Goal: Use online tool/utility: Use online tool/utility

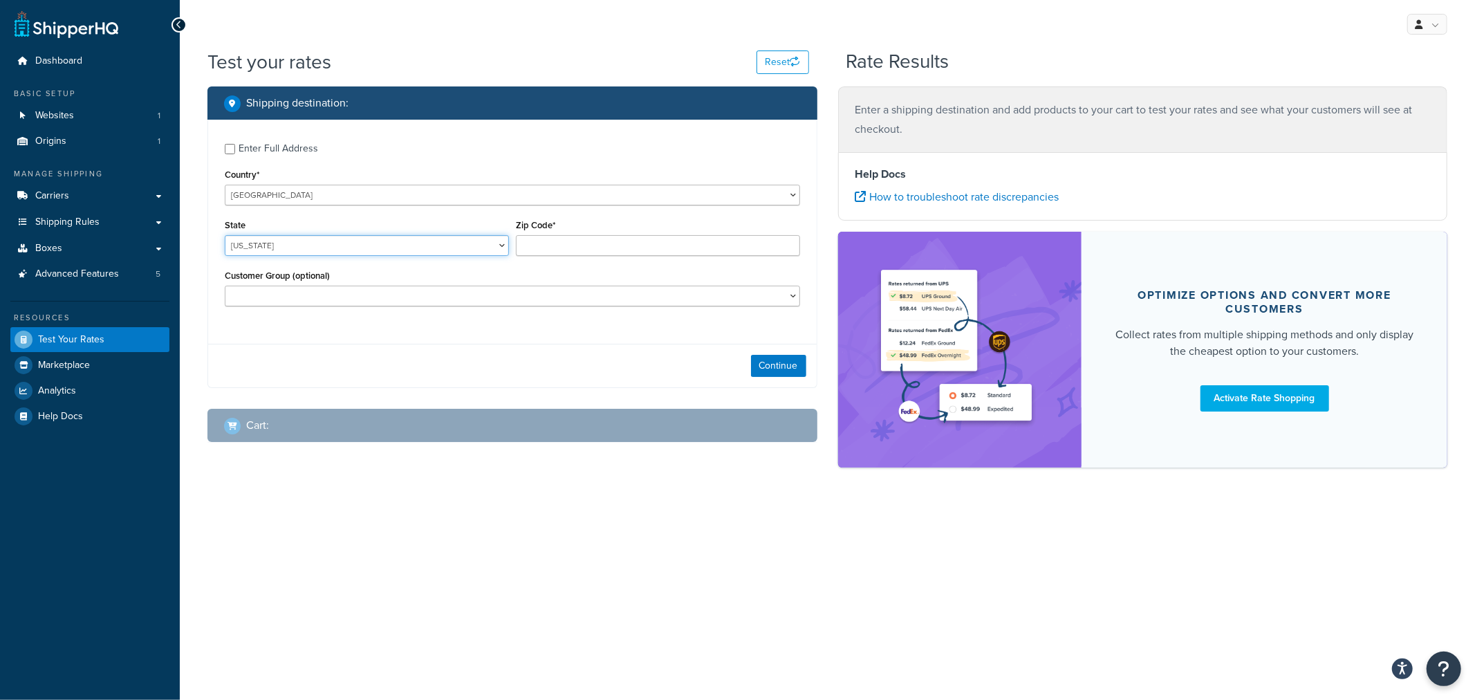
click at [427, 248] on select "[US_STATE] [US_STATE] [US_STATE] [US_STATE] [US_STATE] Armed Forces Americas Ar…" at bounding box center [367, 245] width 284 height 21
select select "KS"
click at [474, 217] on div "State [US_STATE] [US_STATE] [US_STATE] [US_STATE] [US_STATE] Armed Forces Ameri…" at bounding box center [367, 236] width 284 height 40
click at [546, 250] on input "Zip Code*" at bounding box center [658, 245] width 284 height 21
type input "66061"
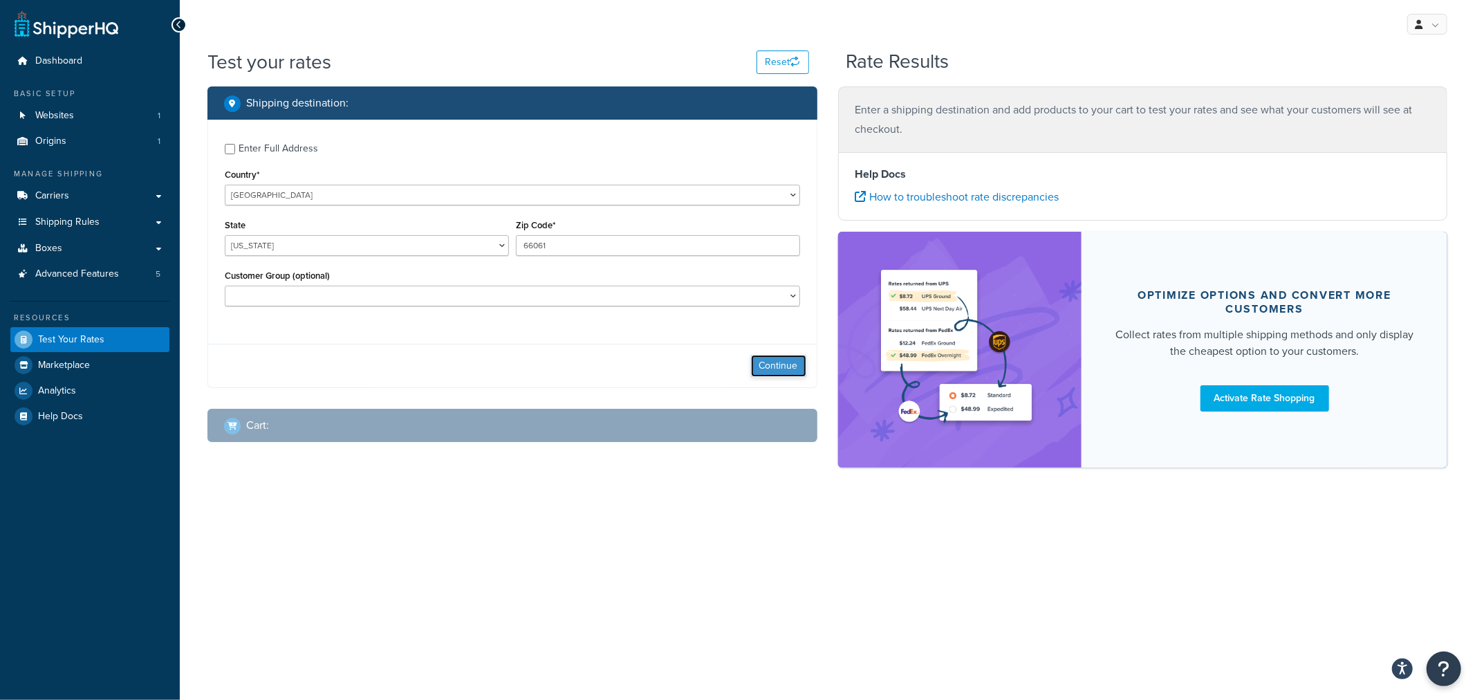
click at [782, 367] on button "Continue" at bounding box center [778, 366] width 55 height 22
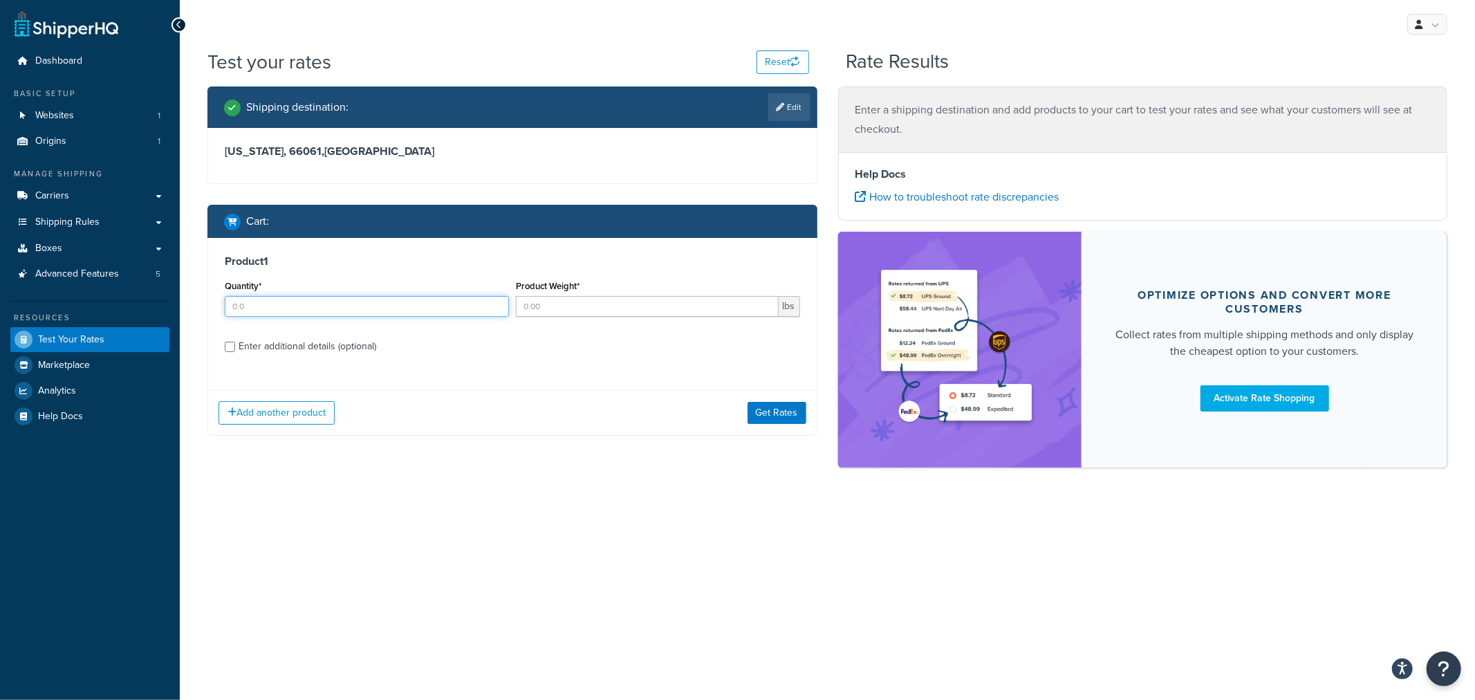
click at [254, 304] on input "Quantity*" at bounding box center [367, 306] width 284 height 21
type input "1"
click at [564, 311] on input "Product Weight*" at bounding box center [647, 306] width 263 height 21
click at [544, 306] on input "1" at bounding box center [647, 306] width 263 height 21
drag, startPoint x: 544, startPoint y: 306, endPoint x: 503, endPoint y: 310, distance: 40.9
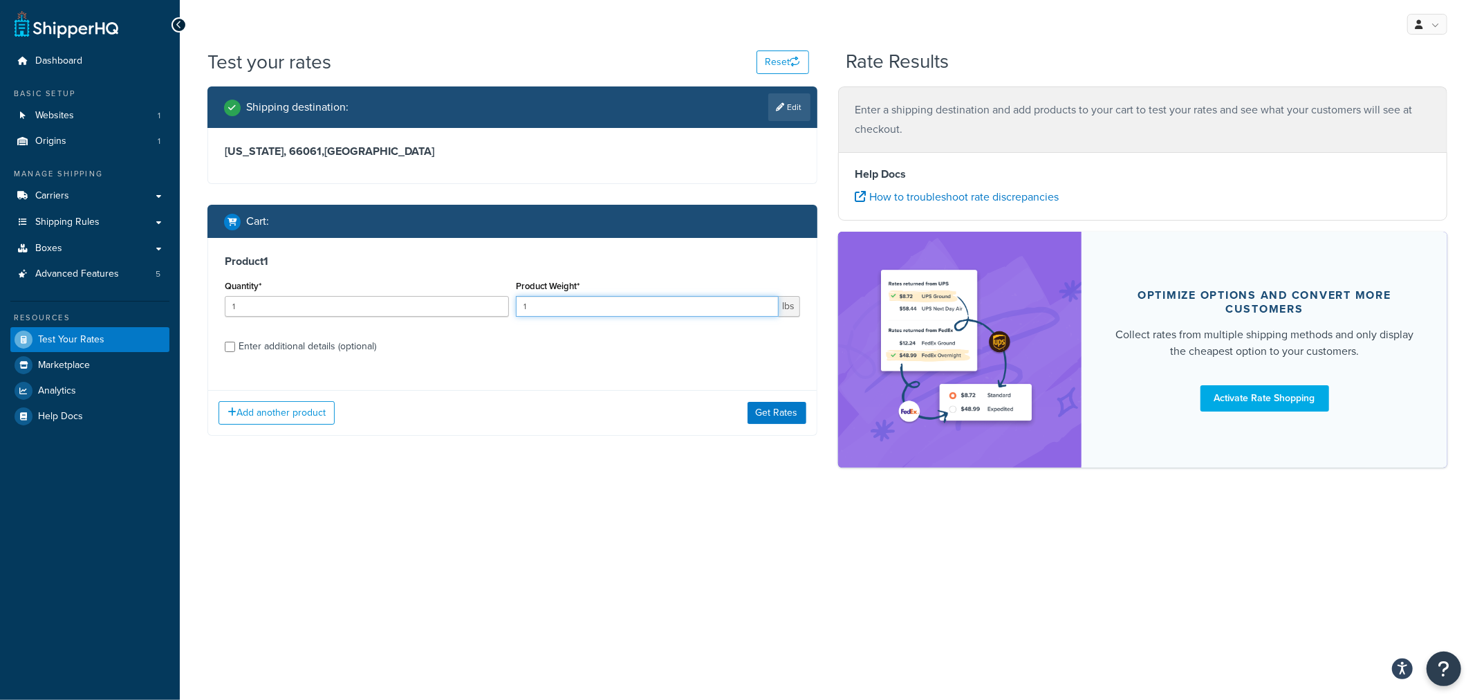
click at [503, 310] on div "Quantity* 1 Product Weight* 1 lbs" at bounding box center [512, 302] width 582 height 50
type input "5.9"
click at [624, 333] on div "Product 1 Quantity* 1 Product Weight* 5.9 lbs Enter additional details (optiona…" at bounding box center [512, 309] width 609 height 142
click at [341, 346] on div "Enter additional details (optional)" at bounding box center [308, 346] width 138 height 19
click at [235, 346] on input "Enter additional details (optional)" at bounding box center [230, 347] width 10 height 10
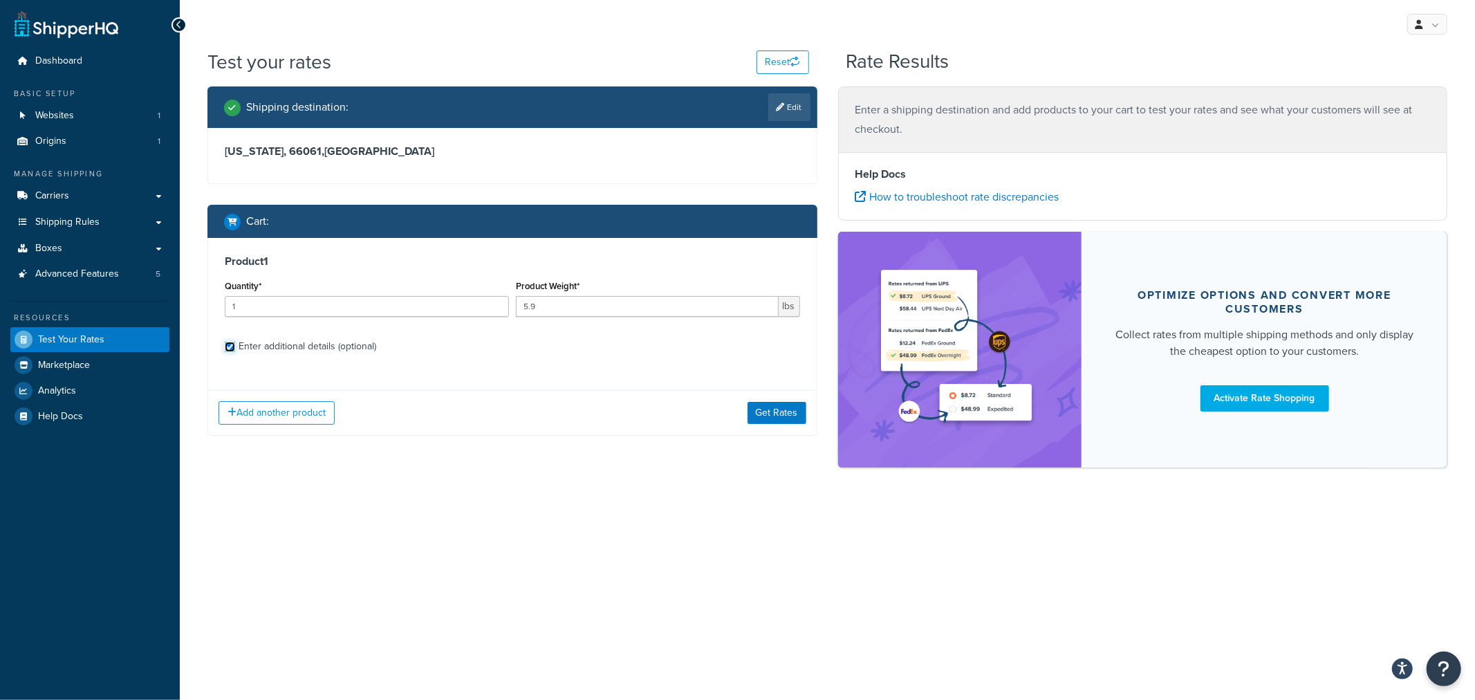
checkbox input "true"
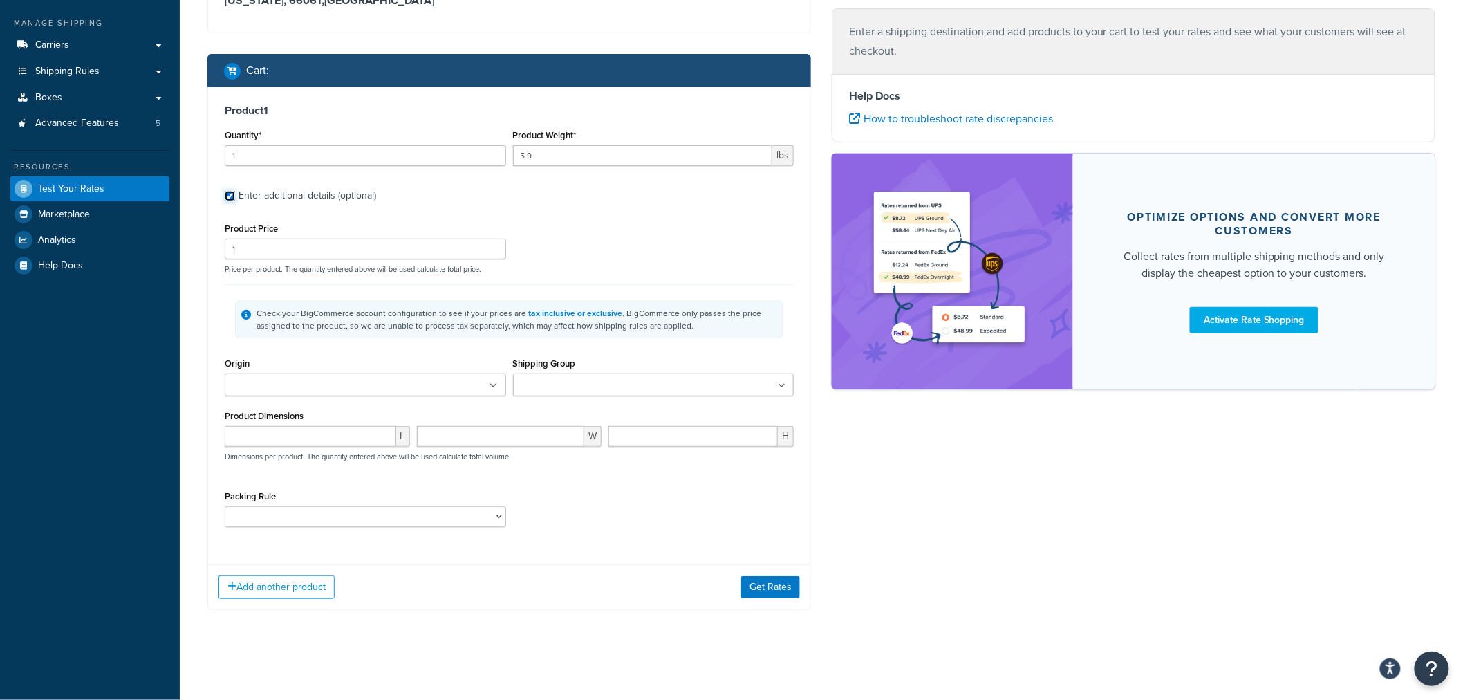
scroll to position [152, 0]
click at [284, 384] on input "Origin" at bounding box center [290, 385] width 122 height 15
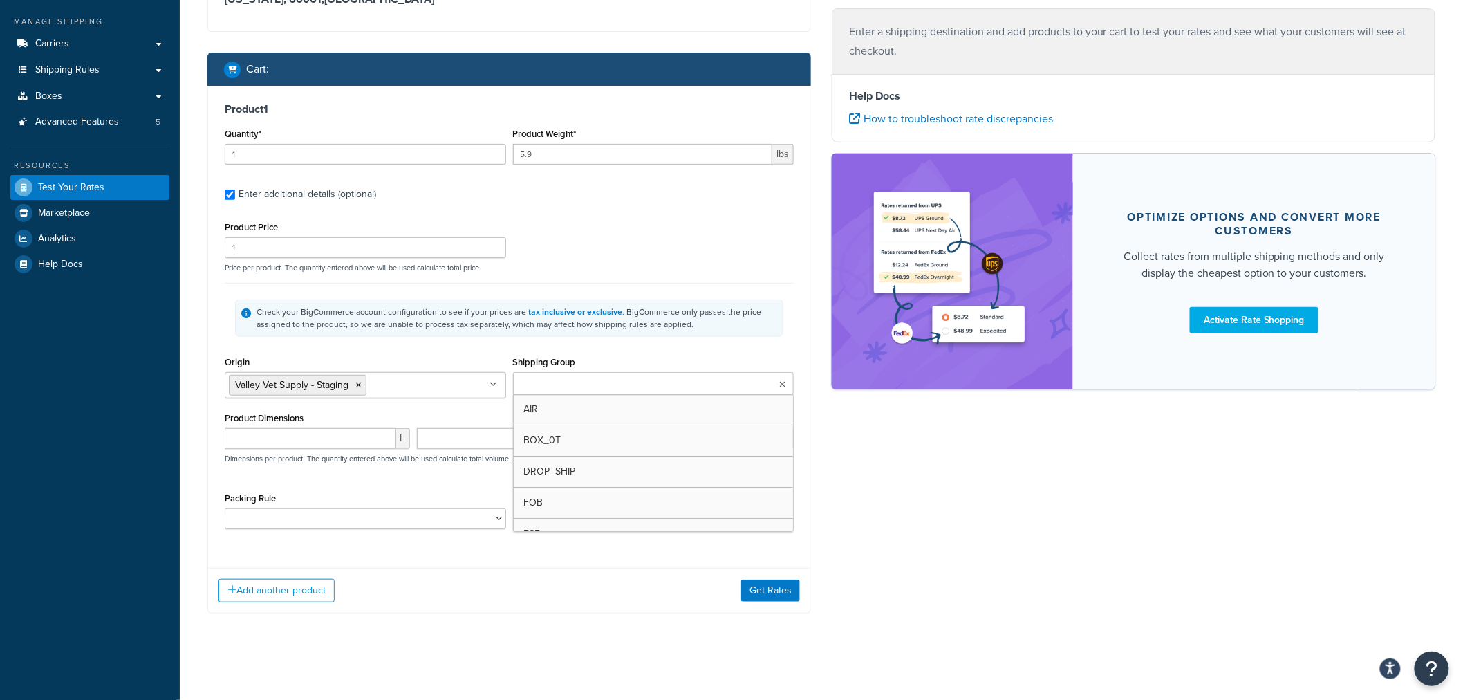
click at [570, 390] on input "Shipping Group" at bounding box center [578, 384] width 122 height 15
type input "f"
click at [208, 429] on div "Product 1 Quantity* 1 Product Weight* 5.9 lbs Enter additional details (optiona…" at bounding box center [509, 321] width 602 height 470
click at [326, 443] on input "number" at bounding box center [311, 438] width 172 height 21
type input "54"
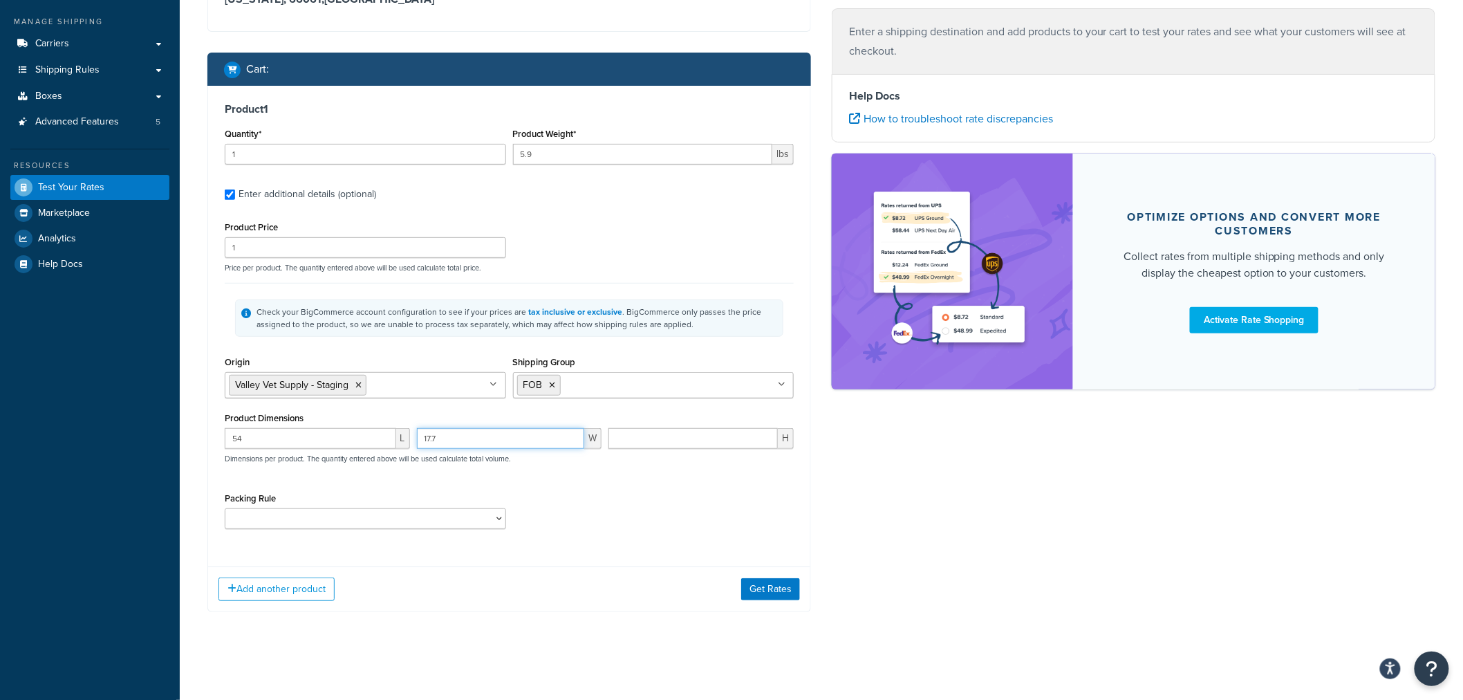
type input "17.7"
type input "5.9"
click at [196, 479] on div "Test your rates Reset Rate Results Shipping destination : Edit [US_STATE], 6606…" at bounding box center [822, 281] width 1284 height 771
click at [770, 589] on button "Get Rates" at bounding box center [770, 589] width 59 height 22
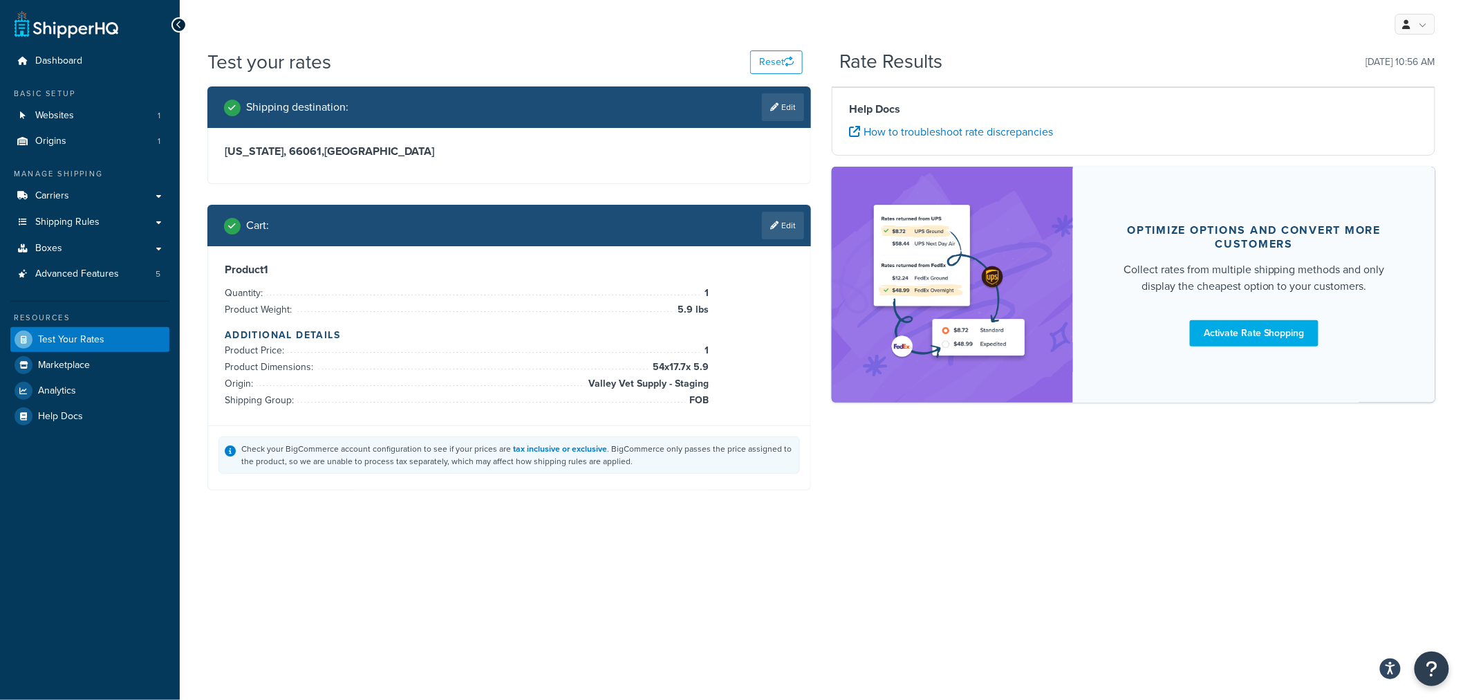
scroll to position [0, 0]
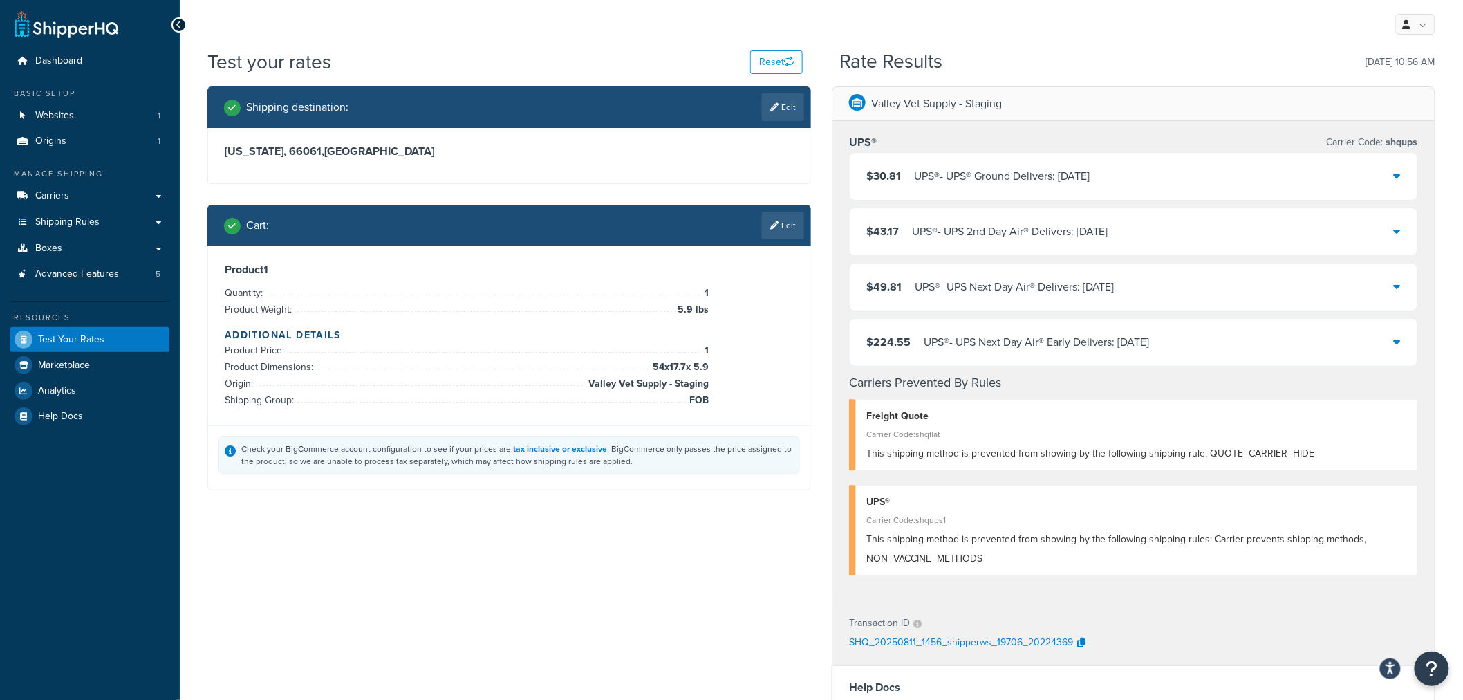
click at [1400, 176] on icon at bounding box center [1397, 175] width 7 height 11
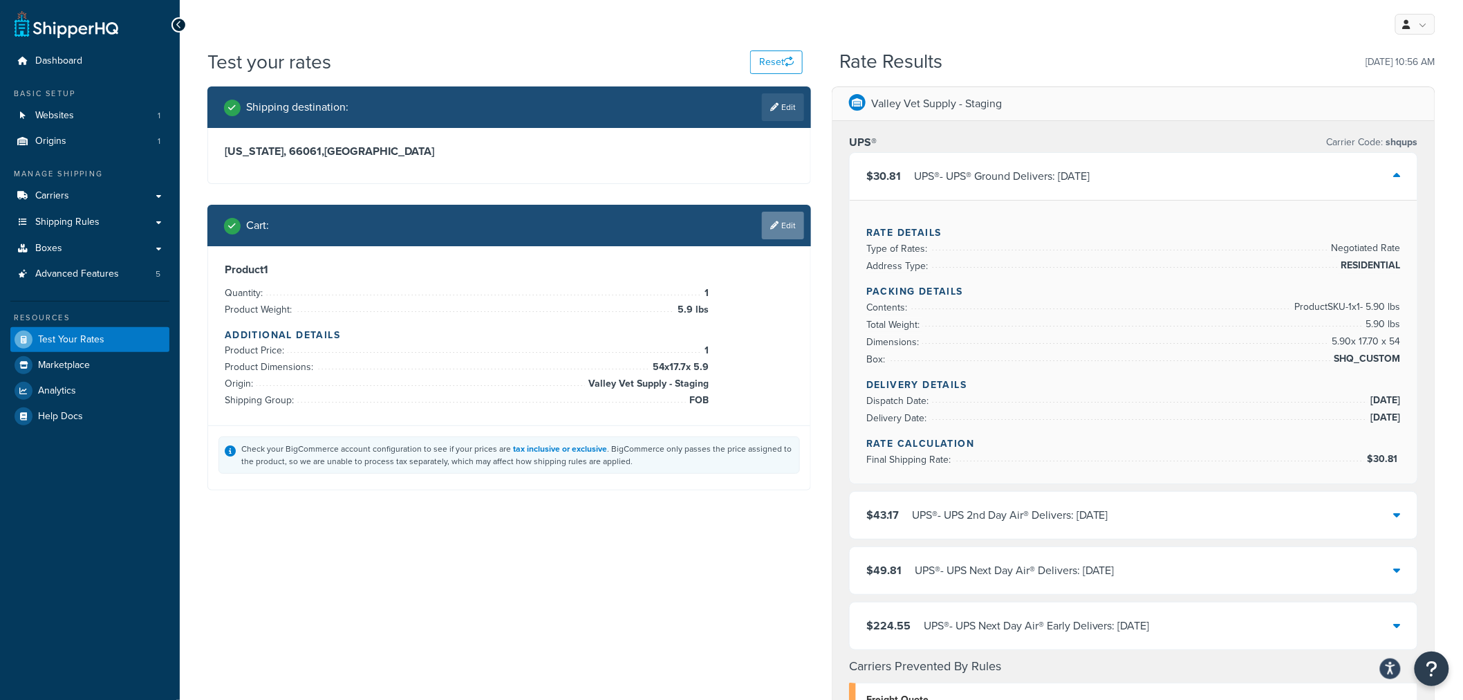
click at [788, 232] on link "Edit" at bounding box center [783, 226] width 42 height 28
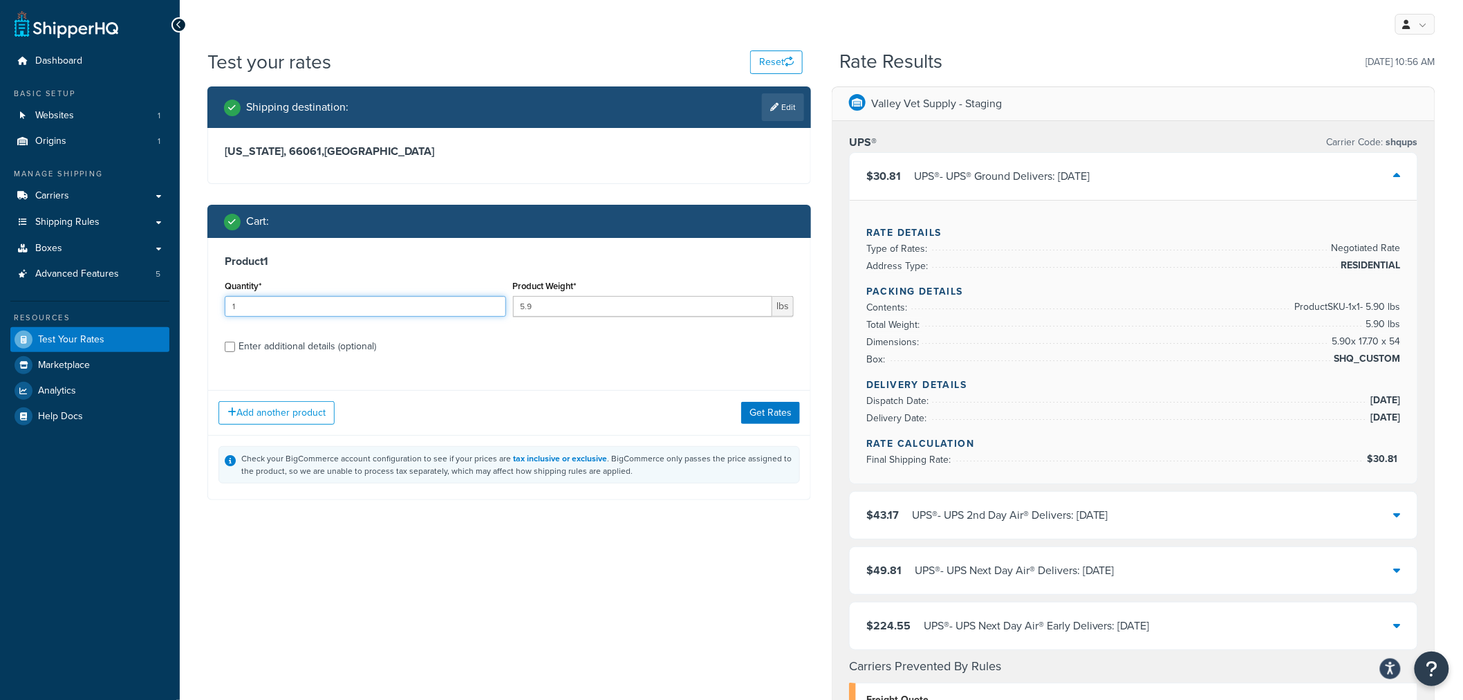
drag, startPoint x: 256, startPoint y: 306, endPoint x: 211, endPoint y: 304, distance: 45.0
click at [211, 304] on div "Product 1 Quantity* 1 Product Weight* 5.9 lbs Enter additional details (optiona…" at bounding box center [509, 309] width 602 height 142
type input "4"
click at [762, 412] on button "Get Rates" at bounding box center [770, 413] width 59 height 22
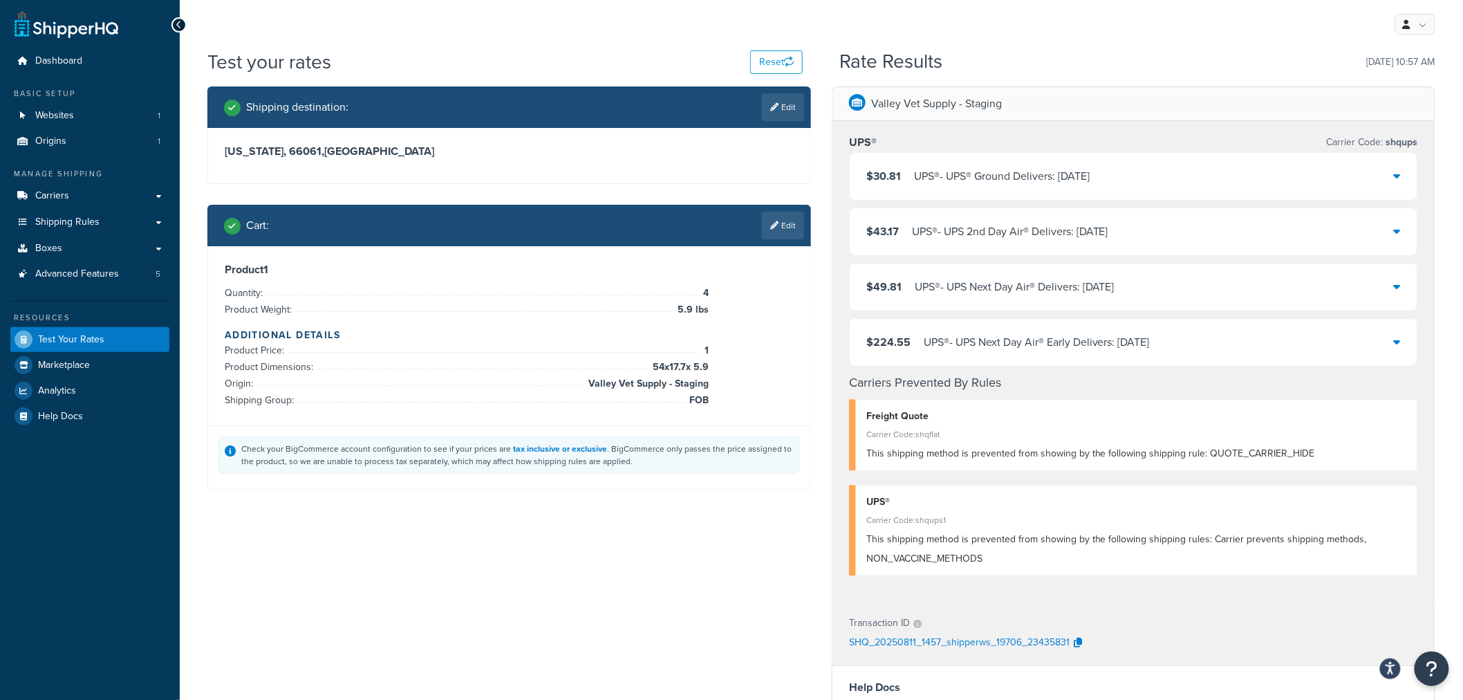
drag, startPoint x: 1401, startPoint y: 174, endPoint x: 1402, endPoint y: 185, distance: 11.2
click at [1401, 174] on div "$30.81 UPS® - UPS® Ground Delivers: [DATE]" at bounding box center [1134, 176] width 568 height 47
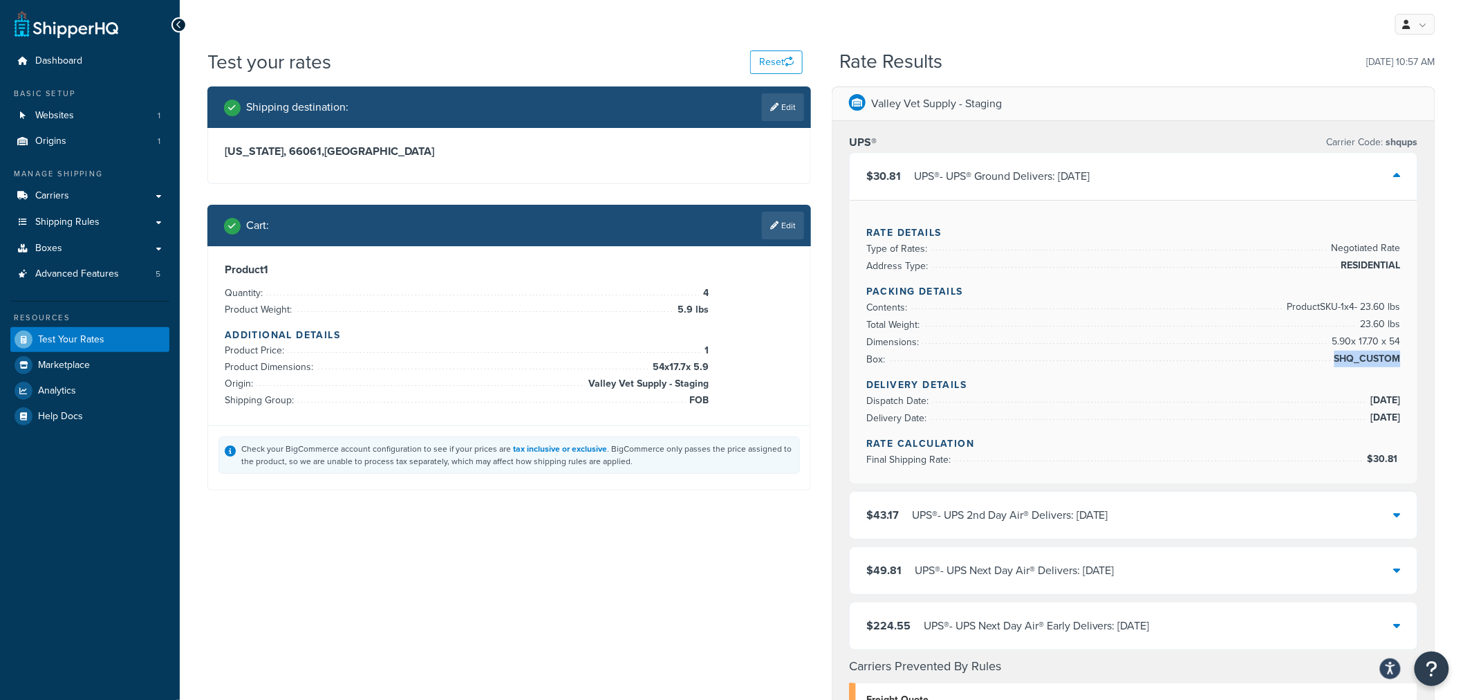
drag, startPoint x: 1336, startPoint y: 355, endPoint x: 1400, endPoint y: 355, distance: 63.6
click at [1400, 355] on span "SHQ_CUSTOM" at bounding box center [1366, 359] width 70 height 17
copy span "SHQ_CUSTOM"
click at [780, 224] on link "Edit" at bounding box center [783, 226] width 42 height 28
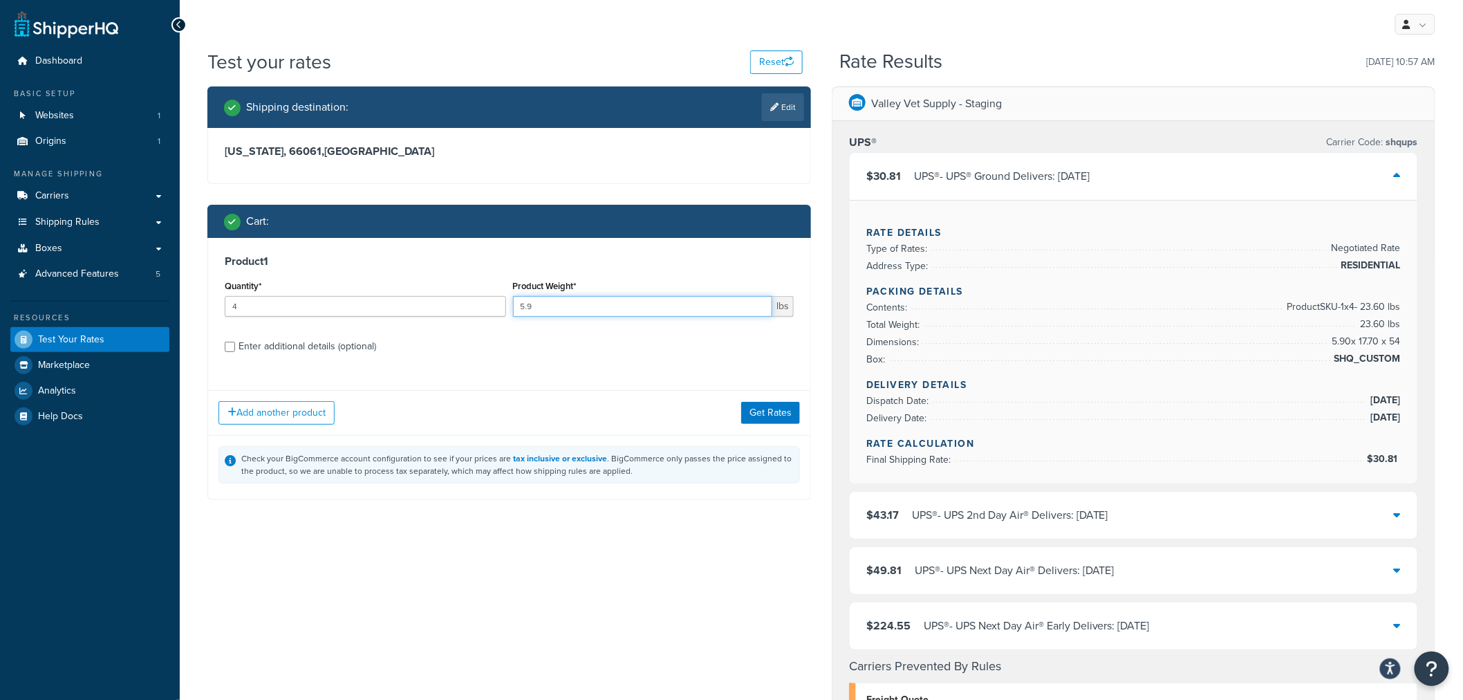
click at [555, 306] on input "5.9" at bounding box center [643, 306] width 260 height 21
drag, startPoint x: 324, startPoint y: 307, endPoint x: 218, endPoint y: 308, distance: 105.8
click at [218, 308] on div "Product 1 Quantity* 4 Product Weight* 5.9 lbs Enter additional details (optiona…" at bounding box center [509, 309] width 602 height 142
type input "1"
click at [545, 307] on input "5.9" at bounding box center [643, 306] width 260 height 21
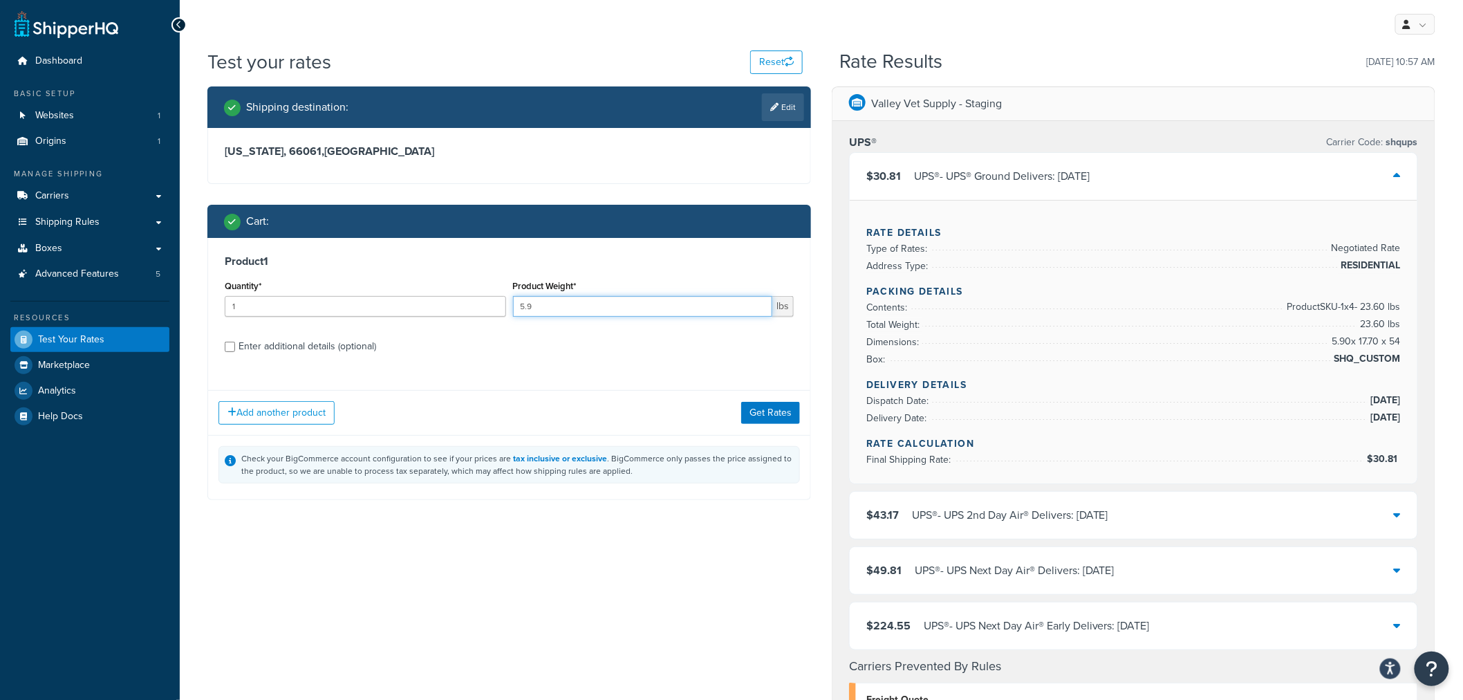
drag, startPoint x: 556, startPoint y: 306, endPoint x: 499, endPoint y: 304, distance: 56.7
click at [499, 304] on div "Quantity* 1 Product Weight* 5.9 lbs" at bounding box center [509, 302] width 576 height 50
type input "40"
click at [769, 412] on button "Get Rates" at bounding box center [770, 413] width 59 height 22
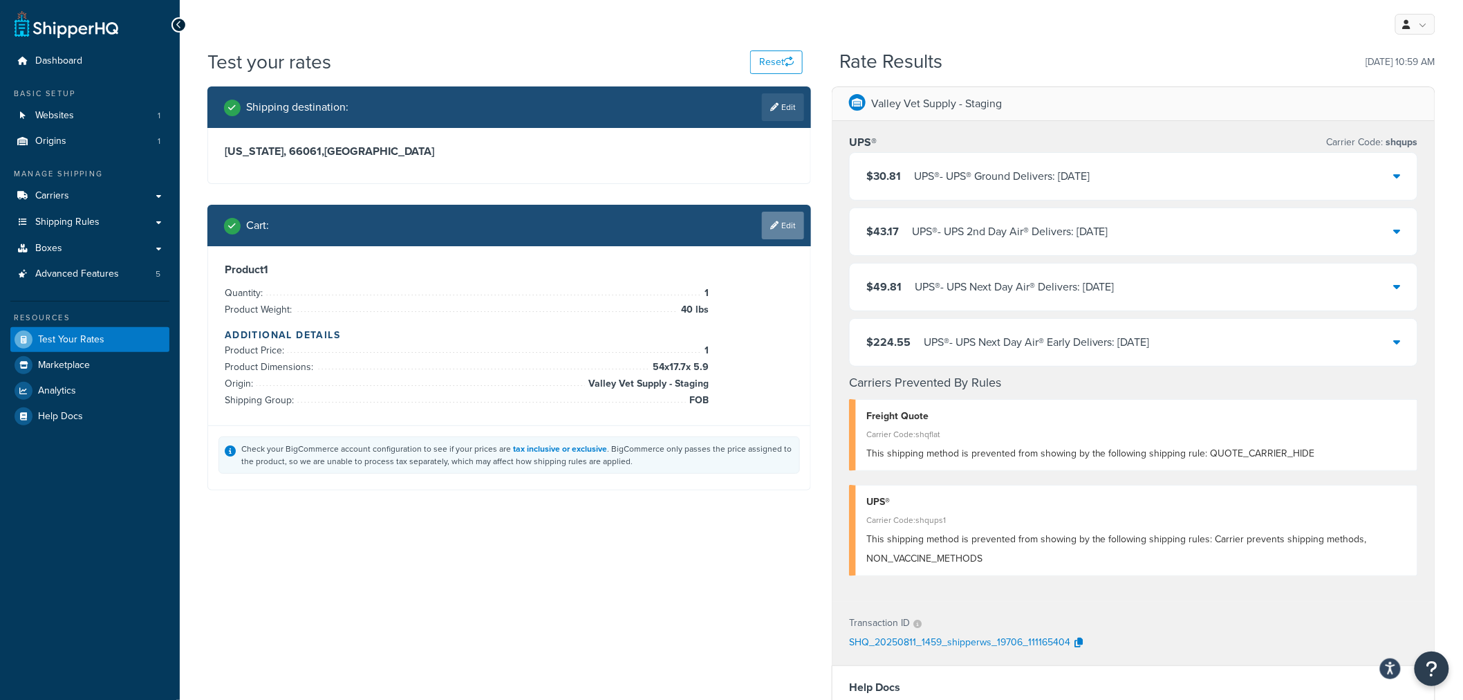
click at [786, 219] on link "Edit" at bounding box center [783, 226] width 42 height 28
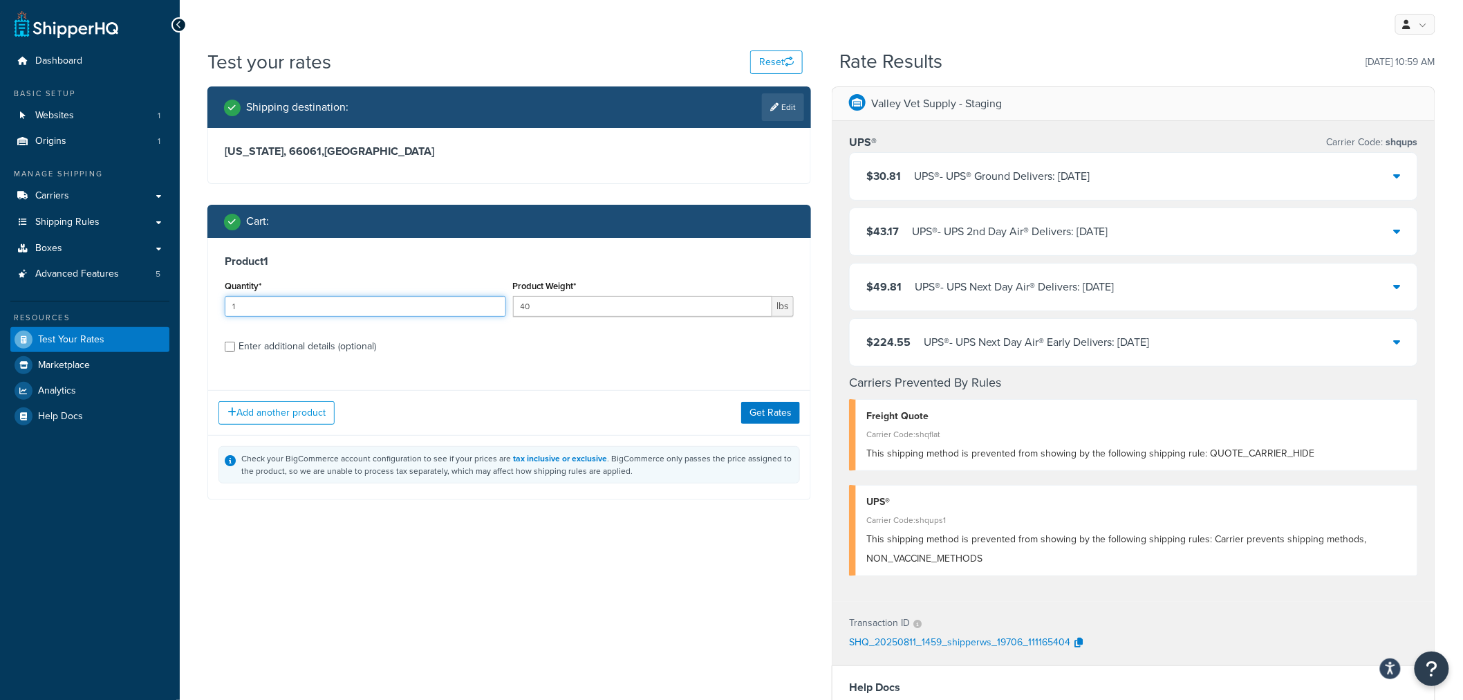
drag, startPoint x: 260, startPoint y: 311, endPoint x: 219, endPoint y: 313, distance: 41.5
click at [219, 313] on div "Product 1 Quantity* 1 Product Weight* 40 lbs Enter additional details (optional)" at bounding box center [509, 309] width 602 height 142
type input "4"
click at [782, 408] on button "Get Rates" at bounding box center [770, 413] width 59 height 22
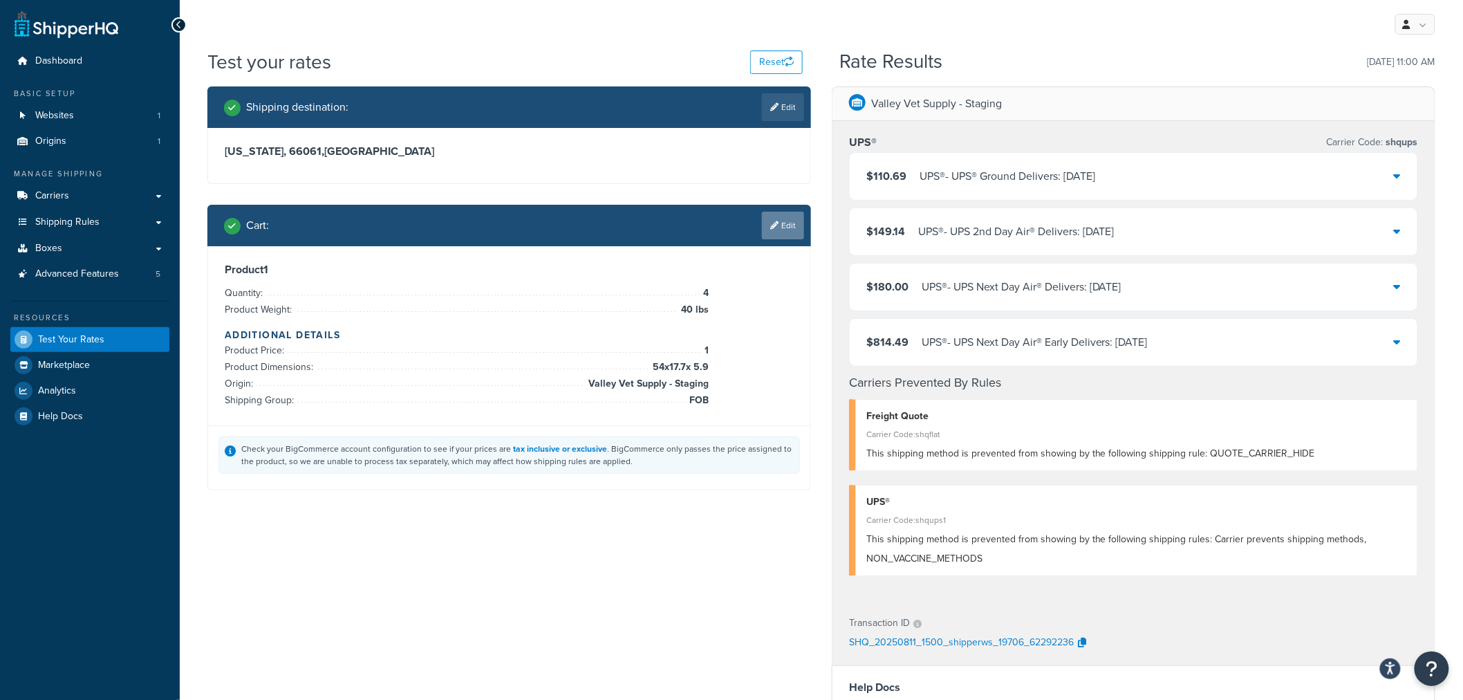
click at [777, 232] on link "Edit" at bounding box center [783, 226] width 42 height 28
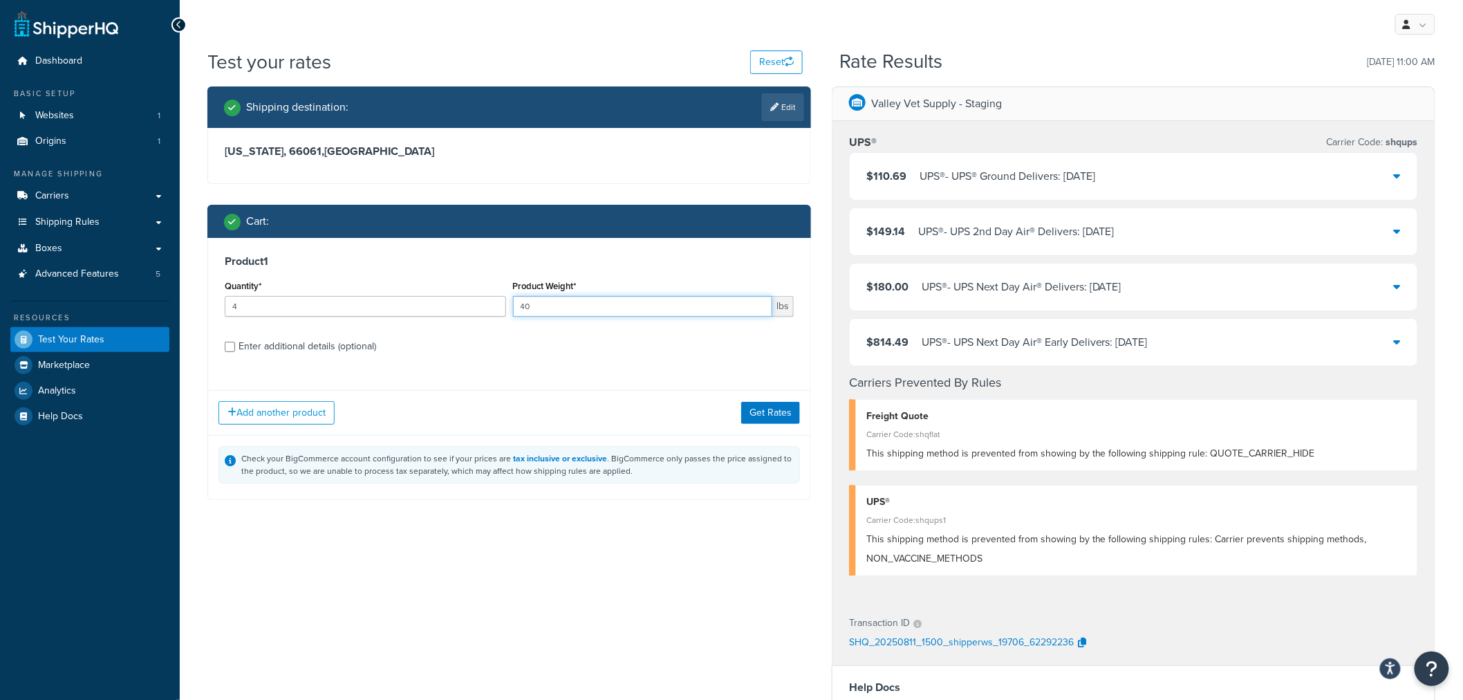
drag, startPoint x: 544, startPoint y: 308, endPoint x: 471, endPoint y: 303, distance: 72.8
click at [471, 303] on div "Quantity* 4 Product Weight* 40 lbs" at bounding box center [509, 302] width 576 height 50
type input ".8"
click at [275, 308] on input "4" at bounding box center [365, 306] width 281 height 21
drag, startPoint x: 288, startPoint y: 304, endPoint x: 158, endPoint y: 299, distance: 130.1
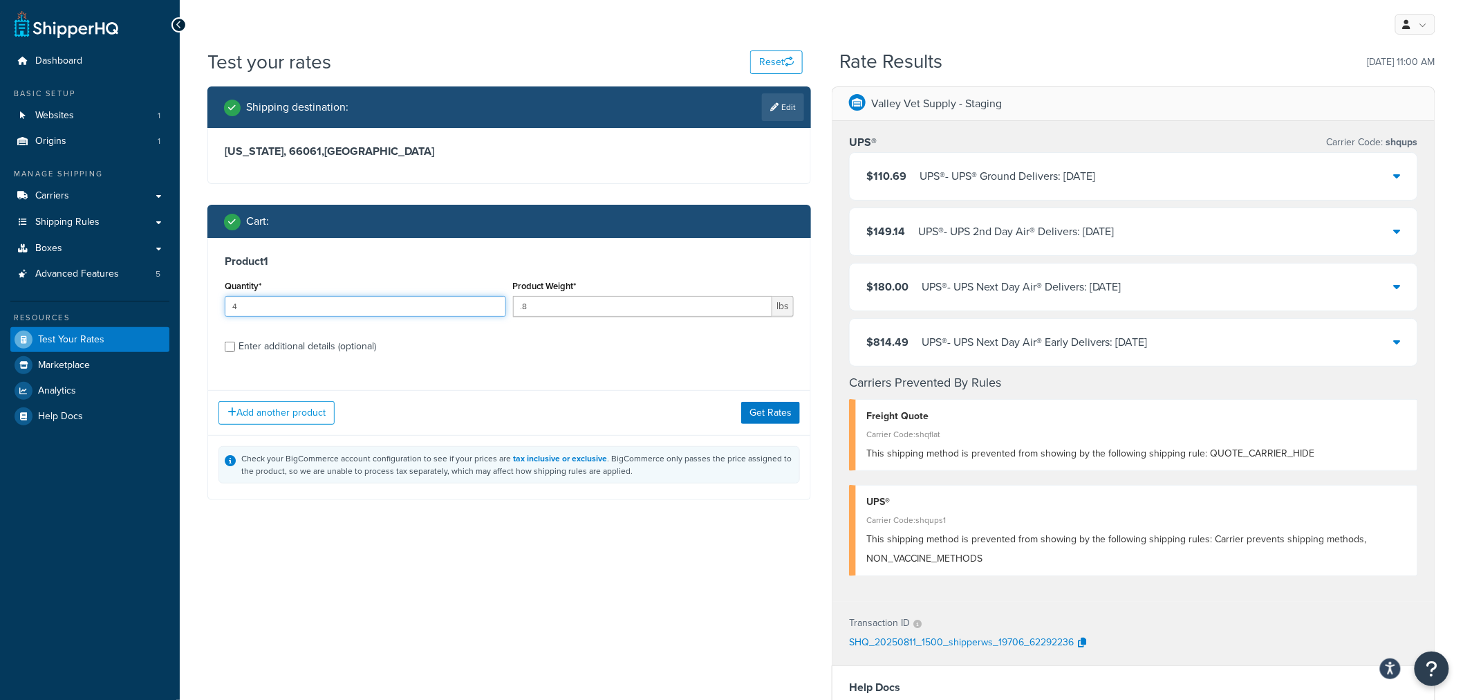
click at [158, 299] on div "Dashboard Basic Setup Websites 1 Origins 1 Manage Shipping Carriers Carriers Al…" at bounding box center [731, 532] width 1463 height 1064
type input "13"
click at [271, 344] on div "Enter additional details (optional)" at bounding box center [308, 346] width 138 height 19
click at [235, 344] on input "Enter additional details (optional)" at bounding box center [230, 347] width 10 height 10
checkbox input "true"
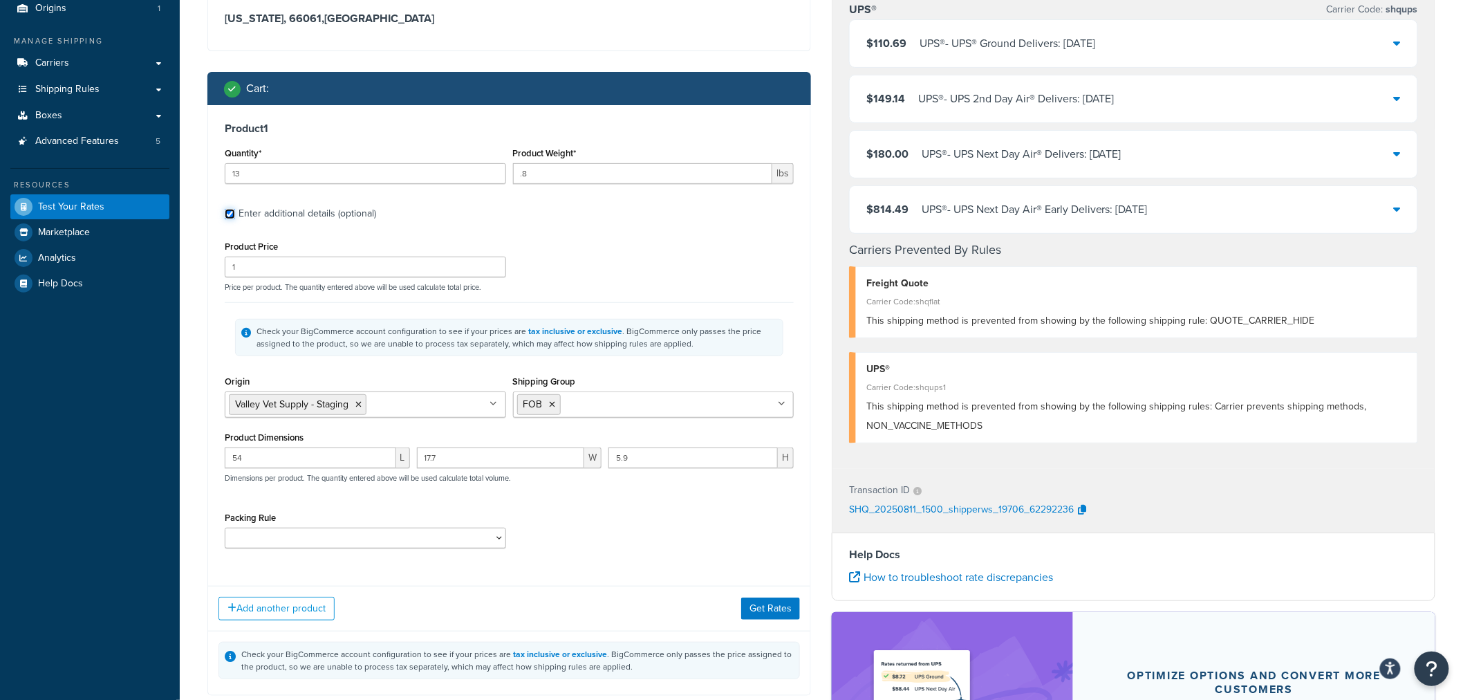
scroll to position [154, 0]
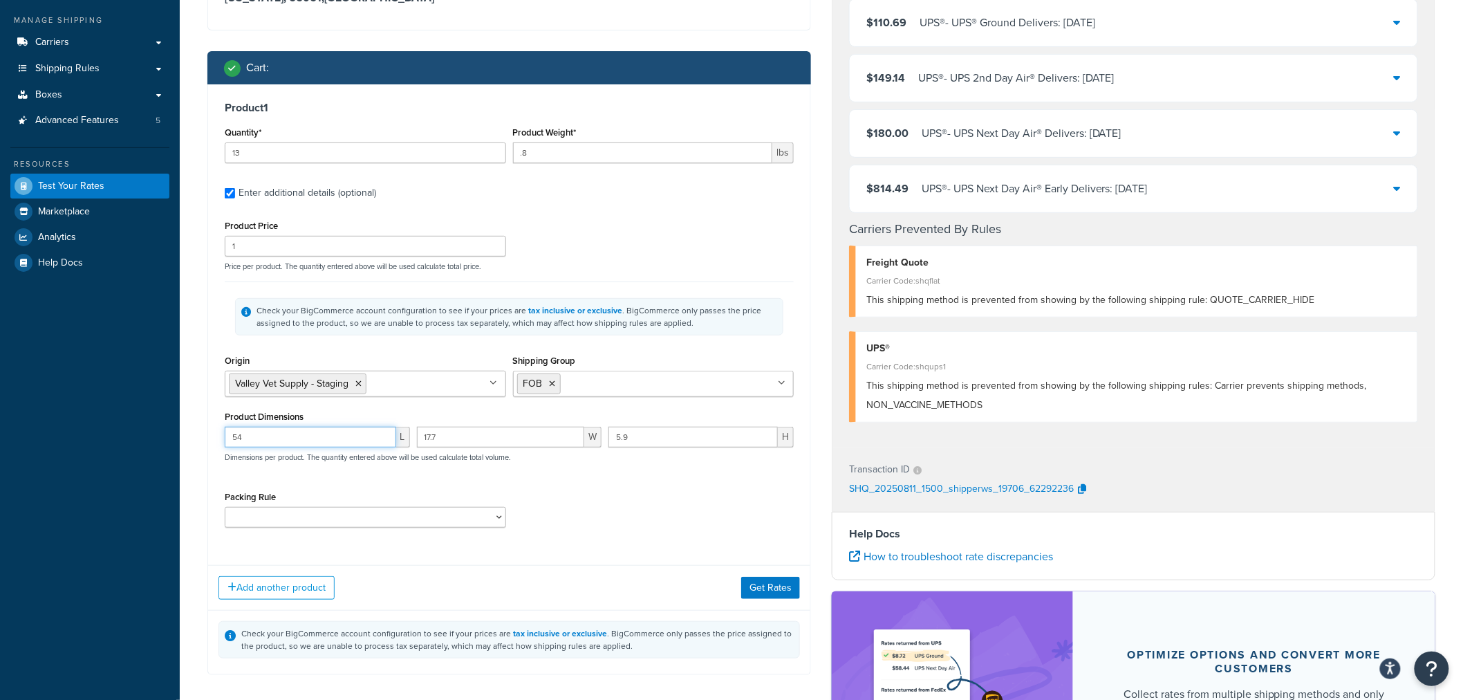
drag, startPoint x: 250, startPoint y: 437, endPoint x: 167, endPoint y: 434, distance: 82.3
click at [167, 434] on div "Dashboard Basic Setup Websites 1 Origins 1 Manage Shipping Carriers Carriers Al…" at bounding box center [731, 378] width 1463 height 1064
type input "53.5"
click at [450, 436] on input "17.7" at bounding box center [501, 437] width 168 height 21
drag, startPoint x: 461, startPoint y: 436, endPoint x: 391, endPoint y: 436, distance: 69.8
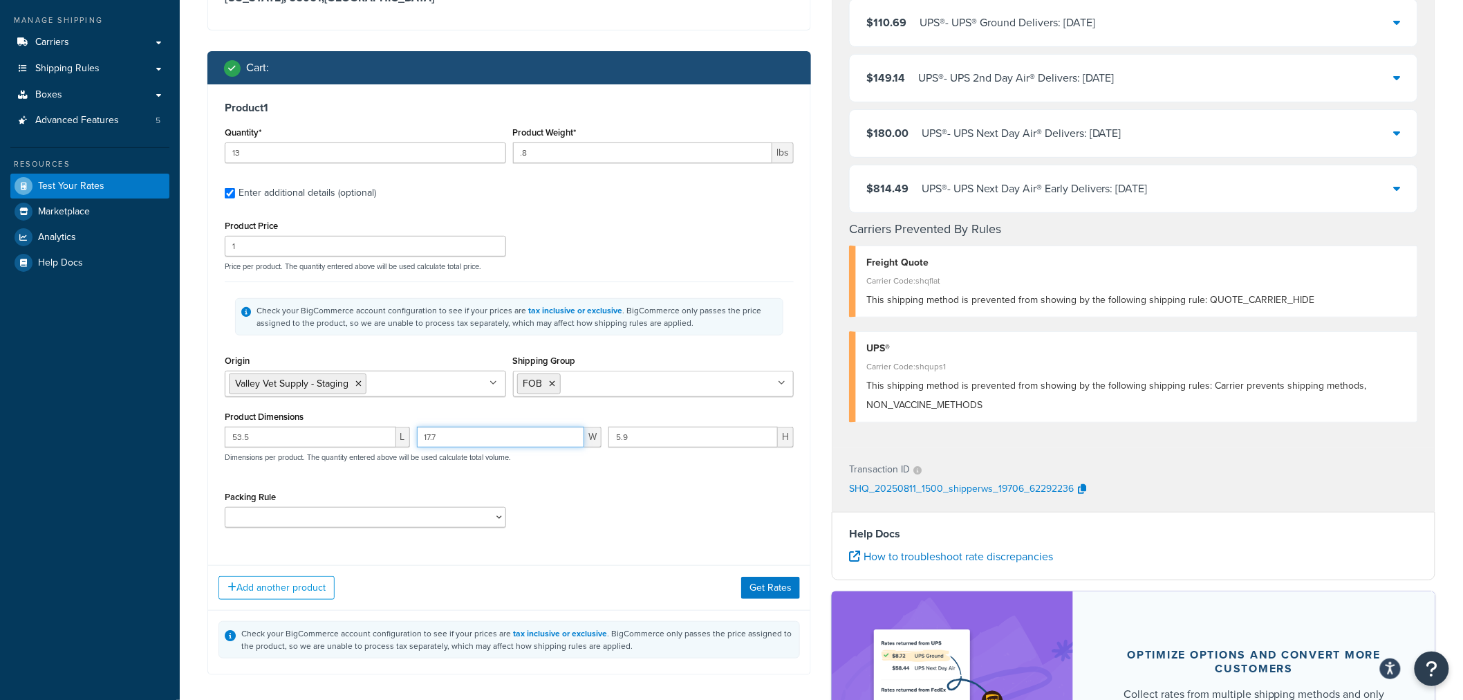
click at [391, 436] on div "53.5 L 17.7 W 5.9 H Dimensions per product. The quantity entered above will be …" at bounding box center [509, 452] width 576 height 50
type input ".7"
click at [443, 485] on div "Product Price 1 Price per product. The quantity entered above will be used calc…" at bounding box center [509, 377] width 569 height 322
click at [761, 588] on button "Get Rates" at bounding box center [770, 588] width 59 height 22
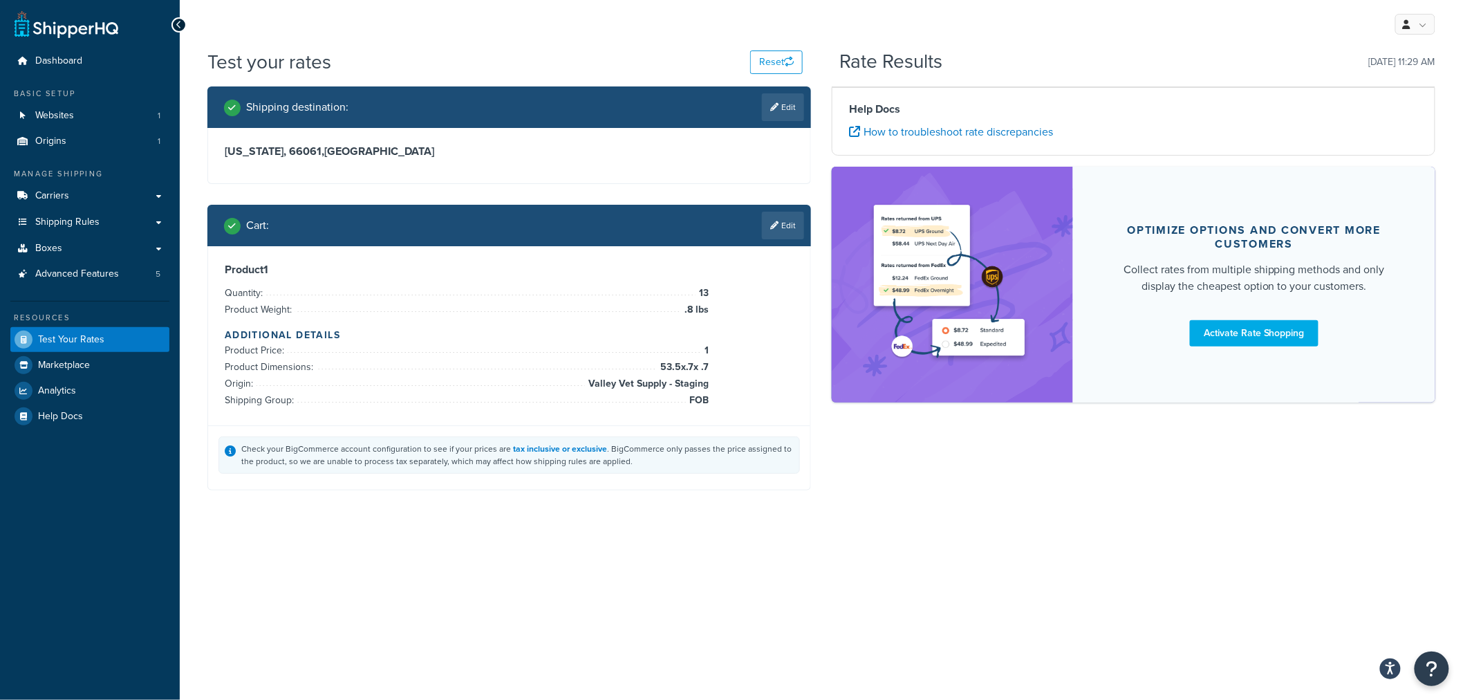
scroll to position [0, 0]
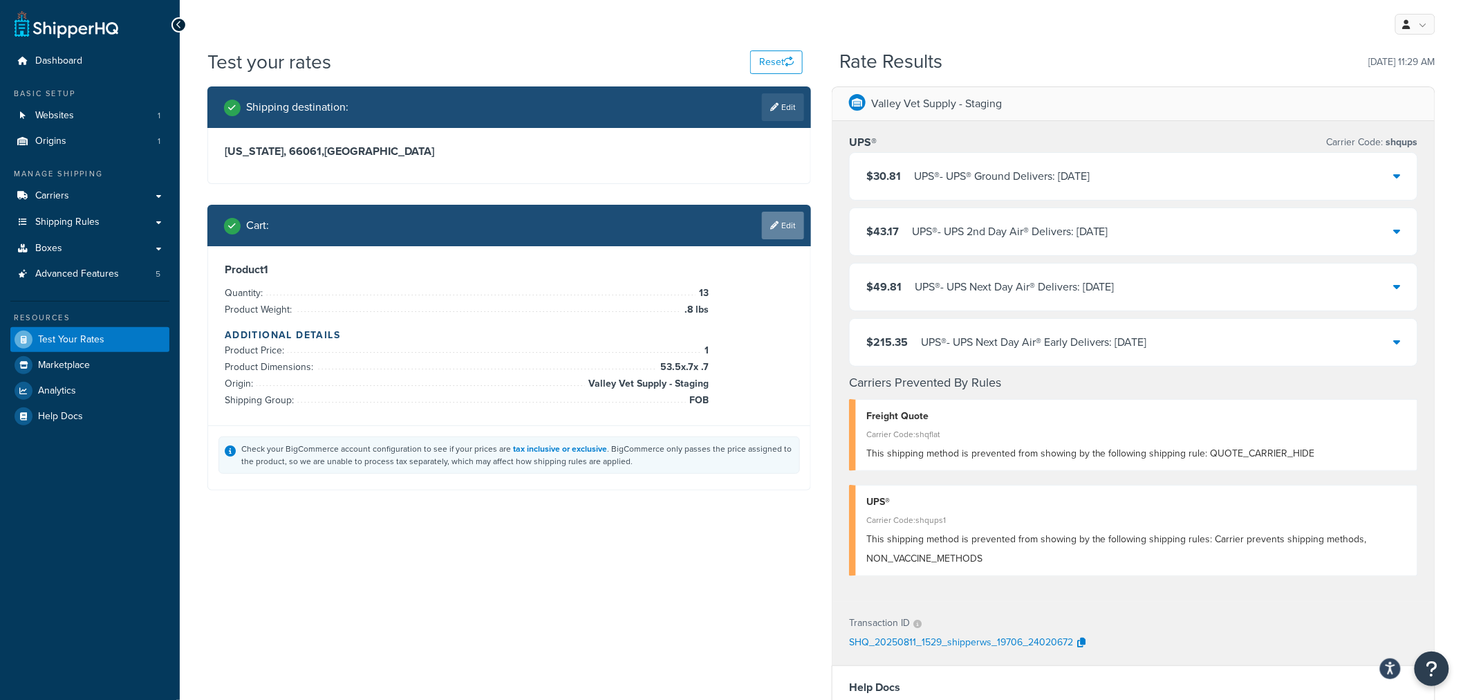
click at [782, 224] on link "Edit" at bounding box center [783, 226] width 42 height 28
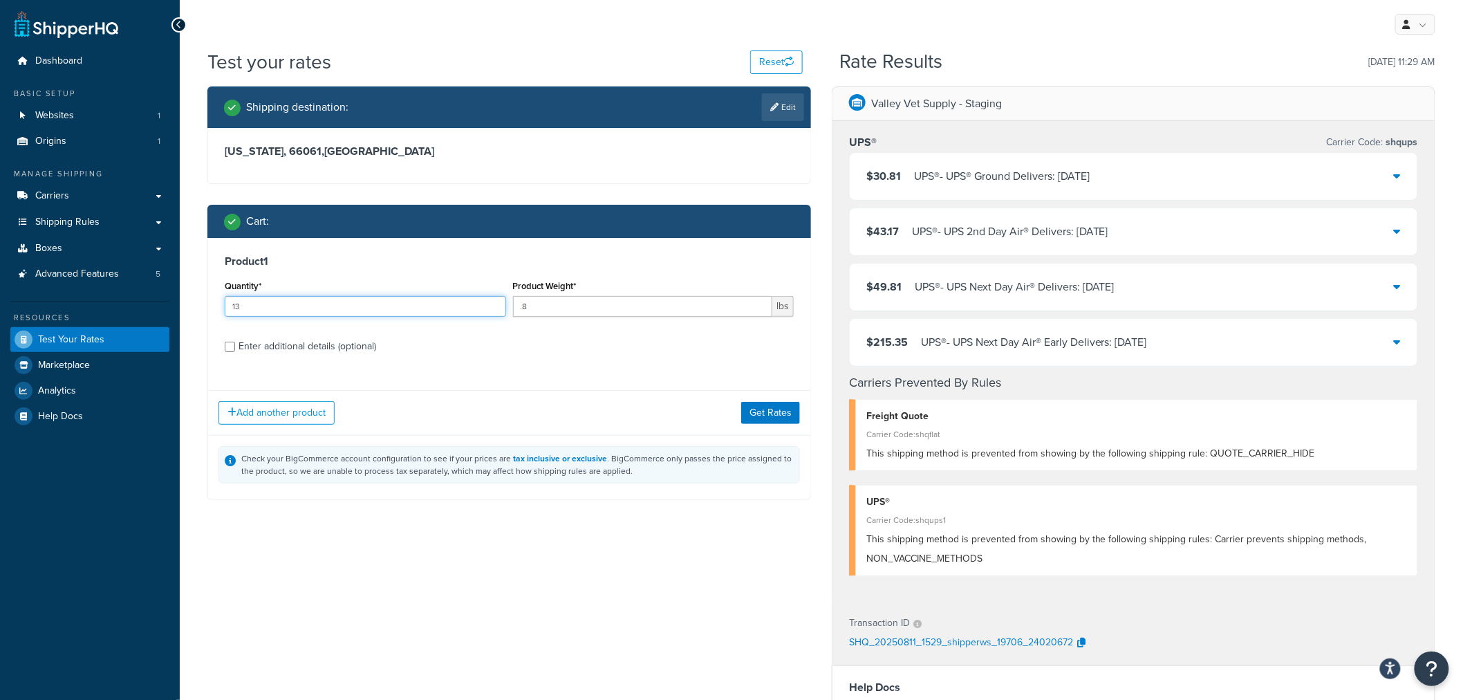
drag, startPoint x: 267, startPoint y: 310, endPoint x: 191, endPoint y: 306, distance: 76.2
click at [191, 306] on div "Test your rates Reset Rate Results [DATE] 11:29 AM Shipping destination : Edit …" at bounding box center [822, 538] width 1284 height 981
type input "1"
drag, startPoint x: 571, startPoint y: 308, endPoint x: 472, endPoint y: 309, distance: 99.6
click at [472, 309] on div "Quantity* 1 Product Weight* .8 lbs" at bounding box center [509, 302] width 576 height 50
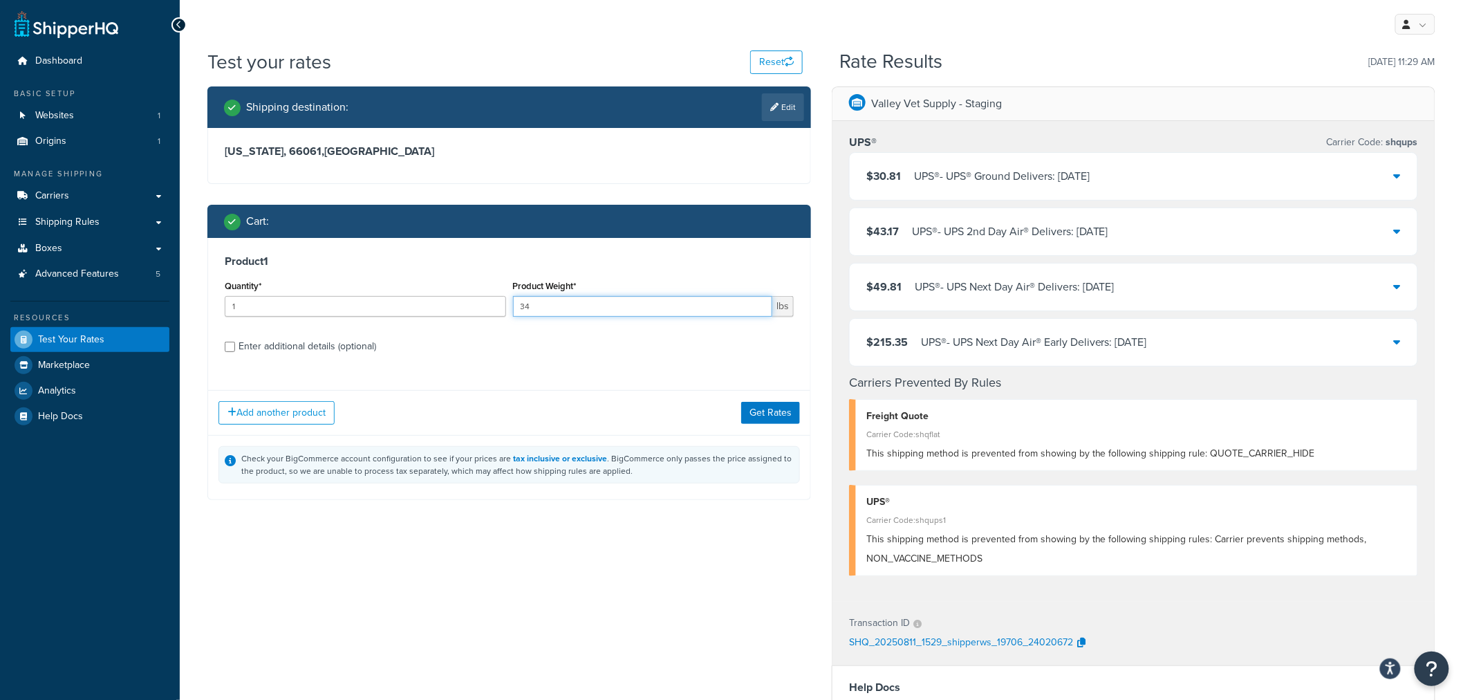
type input "34"
click at [302, 348] on div "Enter additional details (optional)" at bounding box center [308, 346] width 138 height 19
click at [235, 348] on input "Enter additional details (optional)" at bounding box center [230, 347] width 10 height 10
checkbox input "true"
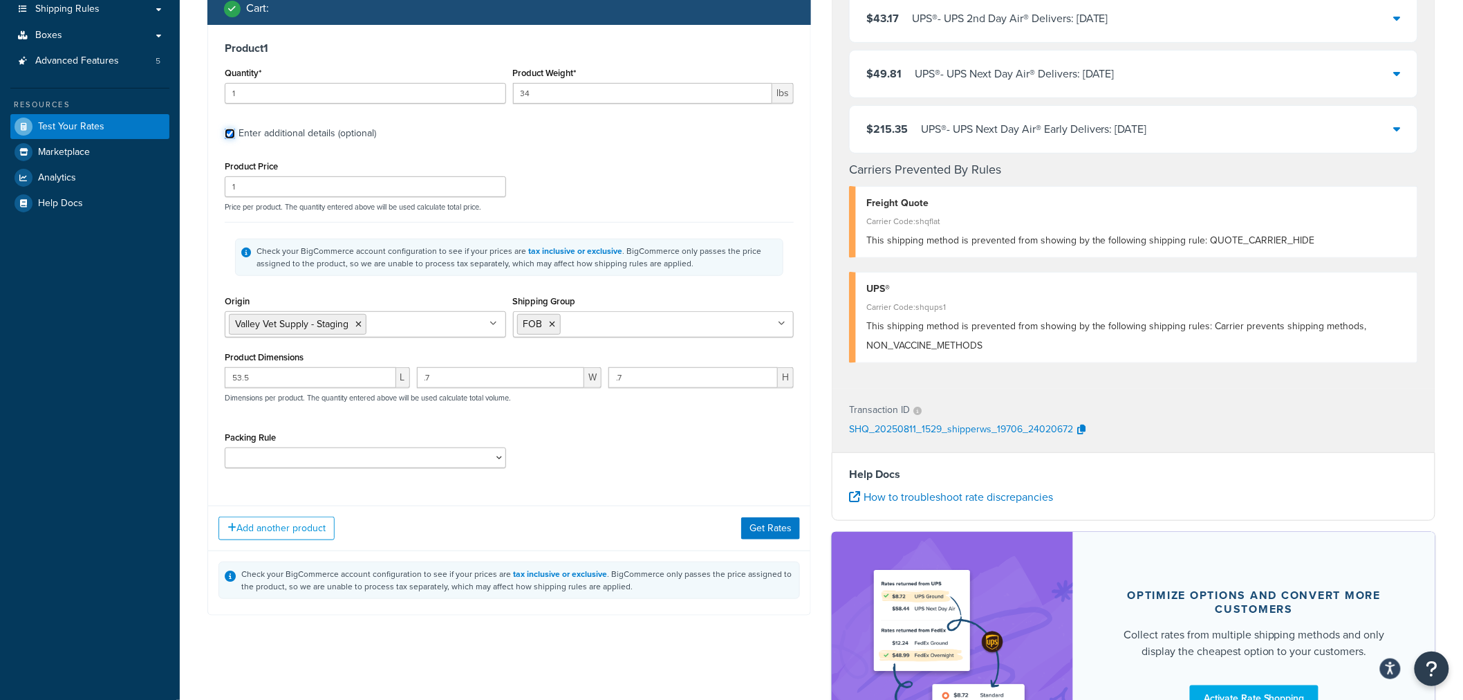
scroll to position [230, 0]
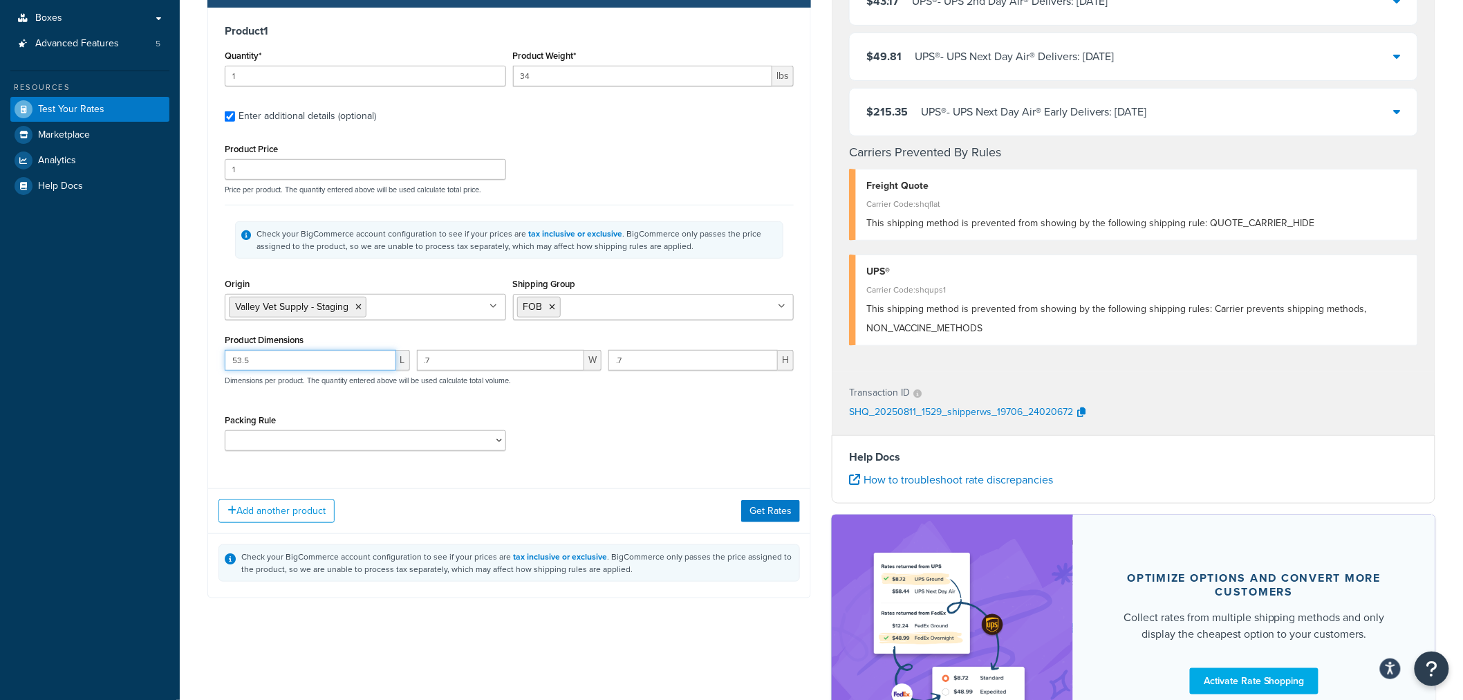
drag, startPoint x: 263, startPoint y: 360, endPoint x: 172, endPoint y: 362, distance: 92.0
click at [172, 362] on div "Dashboard Basic Setup Websites 1 Origins 1 Manage Shipping Carriers Carriers Al…" at bounding box center [731, 302] width 1463 height 1064
drag, startPoint x: 250, startPoint y: 363, endPoint x: 175, endPoint y: 362, distance: 74.7
click at [175, 362] on div "Dashboard Basic Setup Websites 1 Origins 1 Manage Shipping Carriers Carriers Al…" at bounding box center [731, 302] width 1463 height 1064
type input "50"
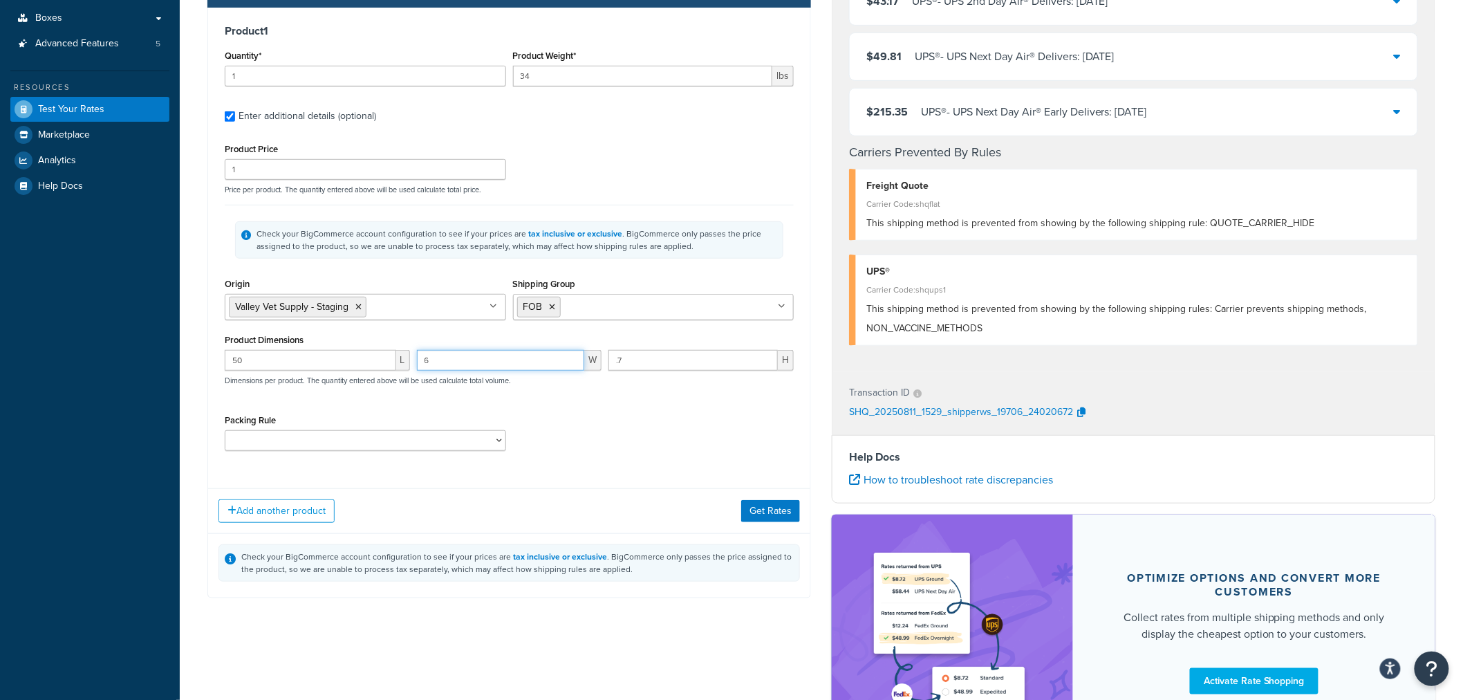
type input "6"
click at [780, 510] on button "Get Rates" at bounding box center [770, 511] width 59 height 22
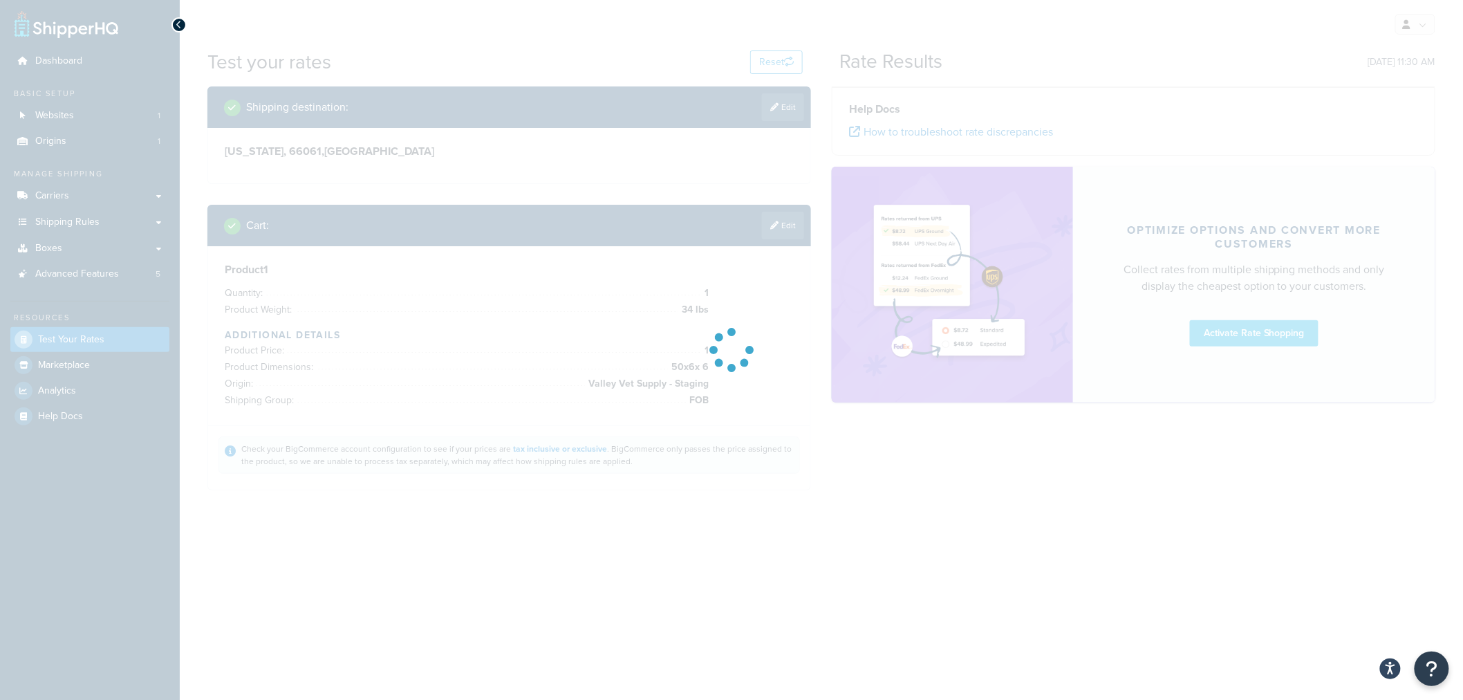
scroll to position [0, 0]
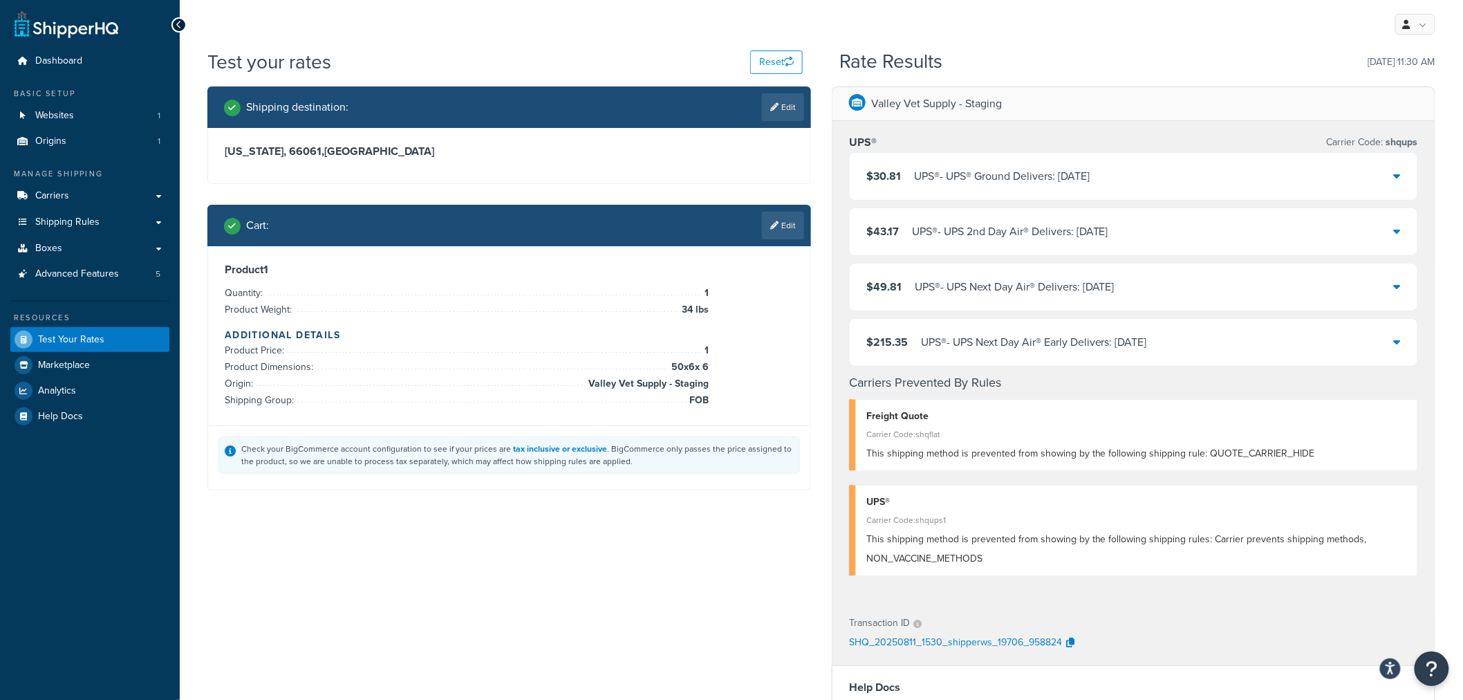
drag, startPoint x: 784, startPoint y: 225, endPoint x: 777, endPoint y: 228, distance: 7.4
click at [784, 225] on link "Edit" at bounding box center [783, 226] width 42 height 28
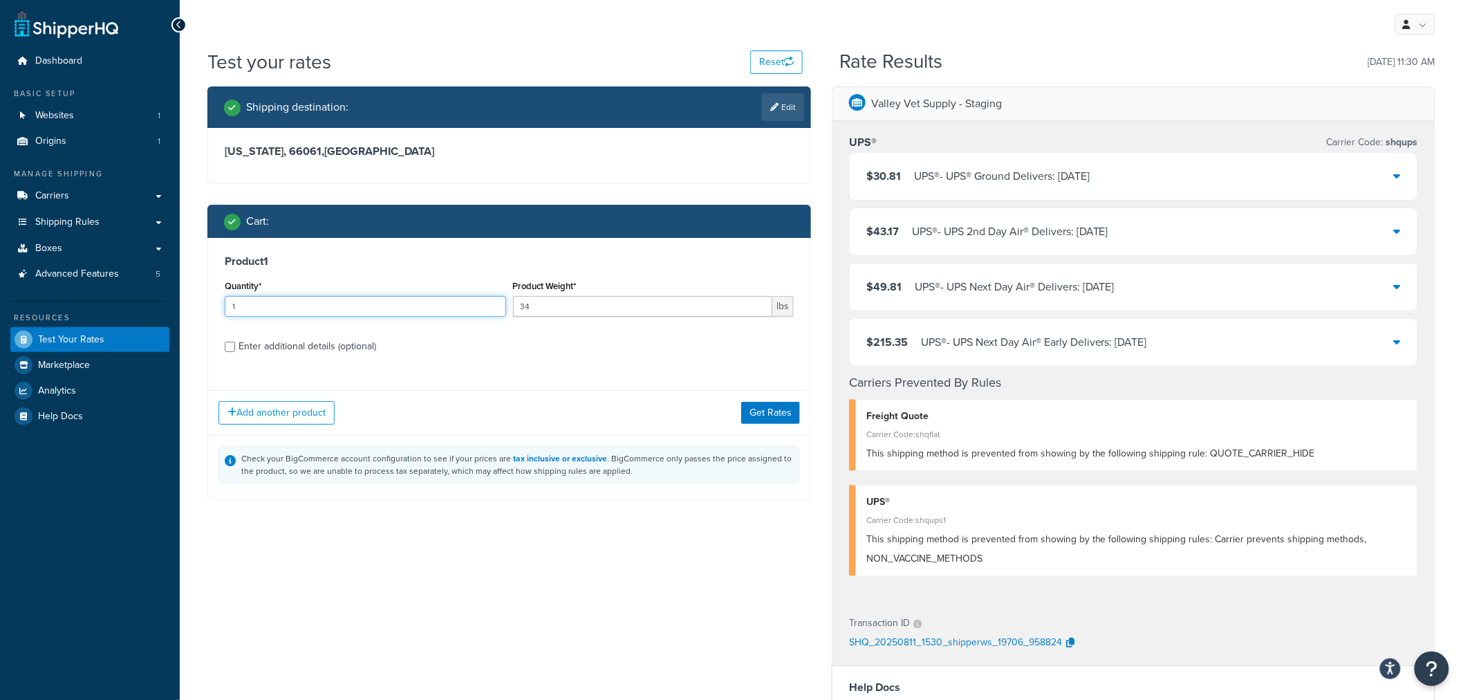
drag, startPoint x: 230, startPoint y: 305, endPoint x: 176, endPoint y: 303, distance: 53.3
click at [176, 303] on div "Dashboard Basic Setup Websites 1 Origins 1 Manage Shipping Carriers Carriers Al…" at bounding box center [731, 532] width 1463 height 1064
type input "5"
click at [759, 414] on button "Get Rates" at bounding box center [770, 413] width 59 height 22
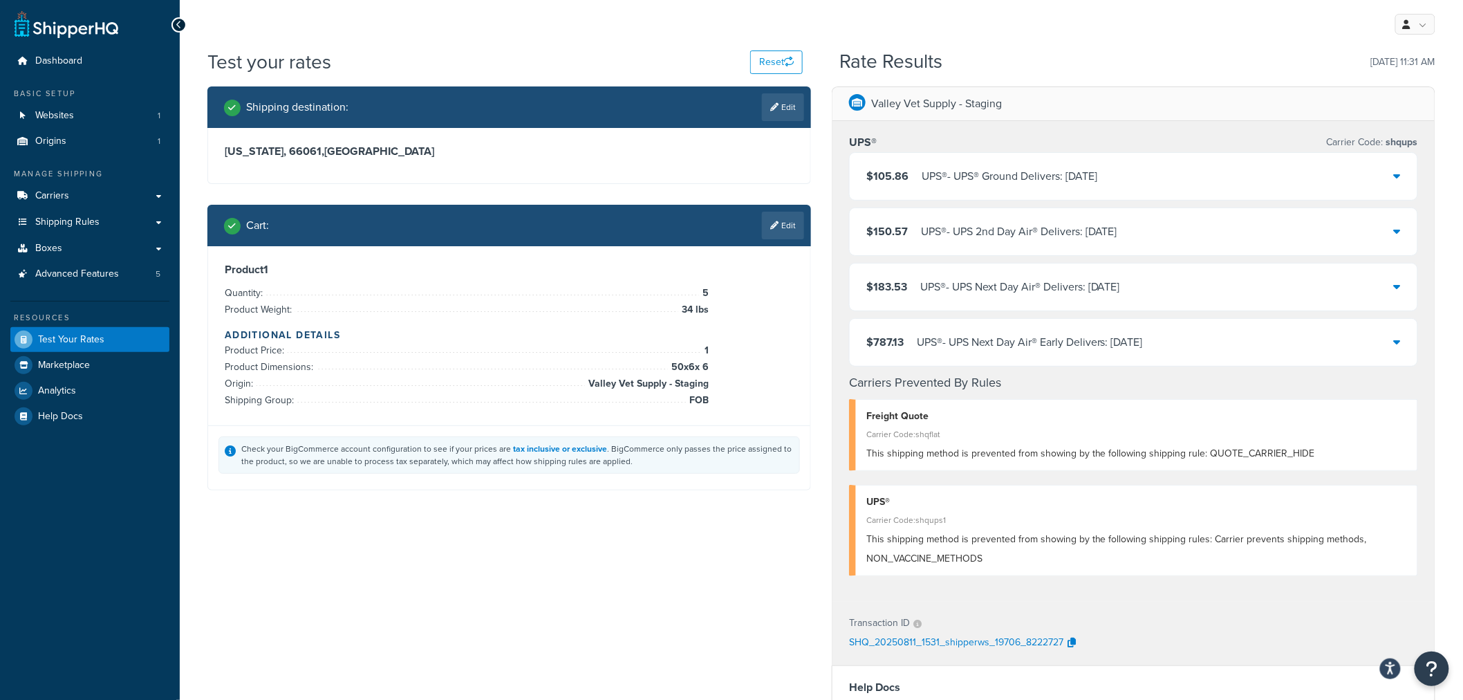
click at [1397, 177] on icon at bounding box center [1397, 175] width 7 height 11
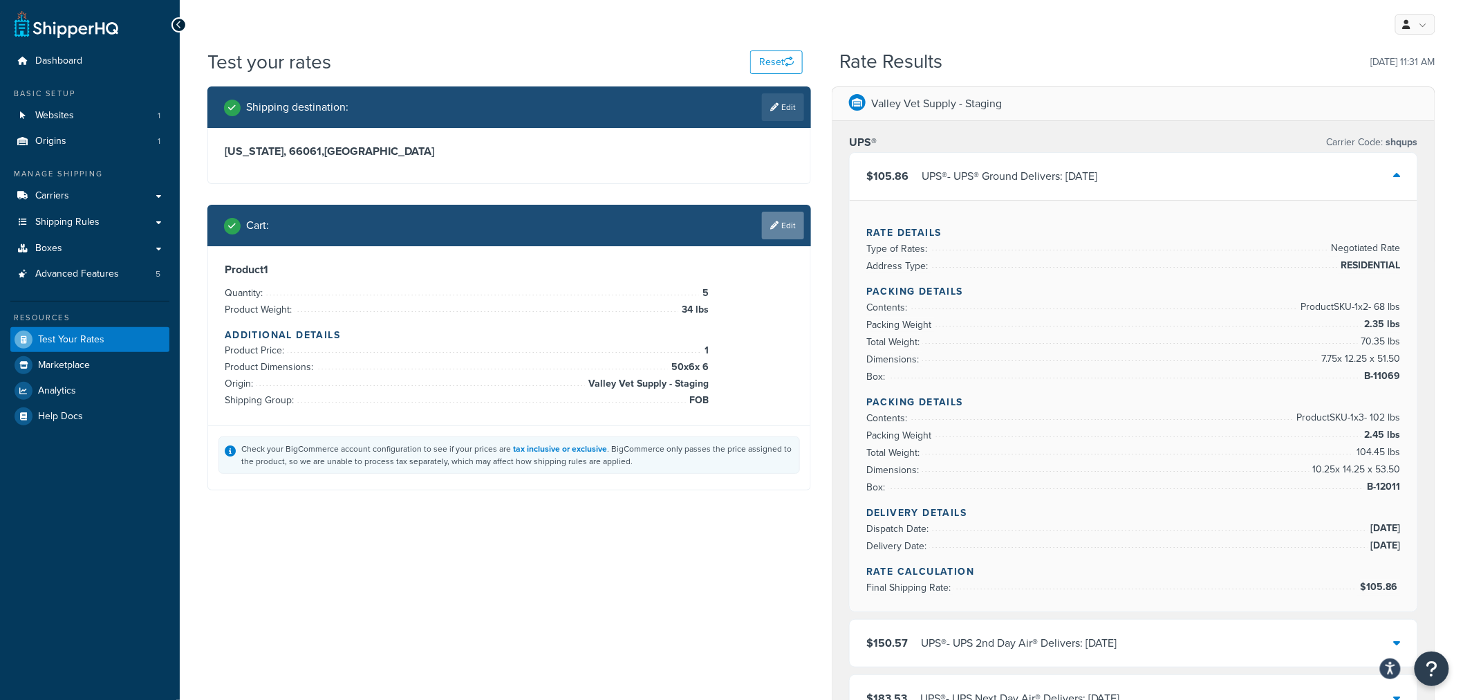
click at [784, 228] on link "Edit" at bounding box center [783, 226] width 42 height 28
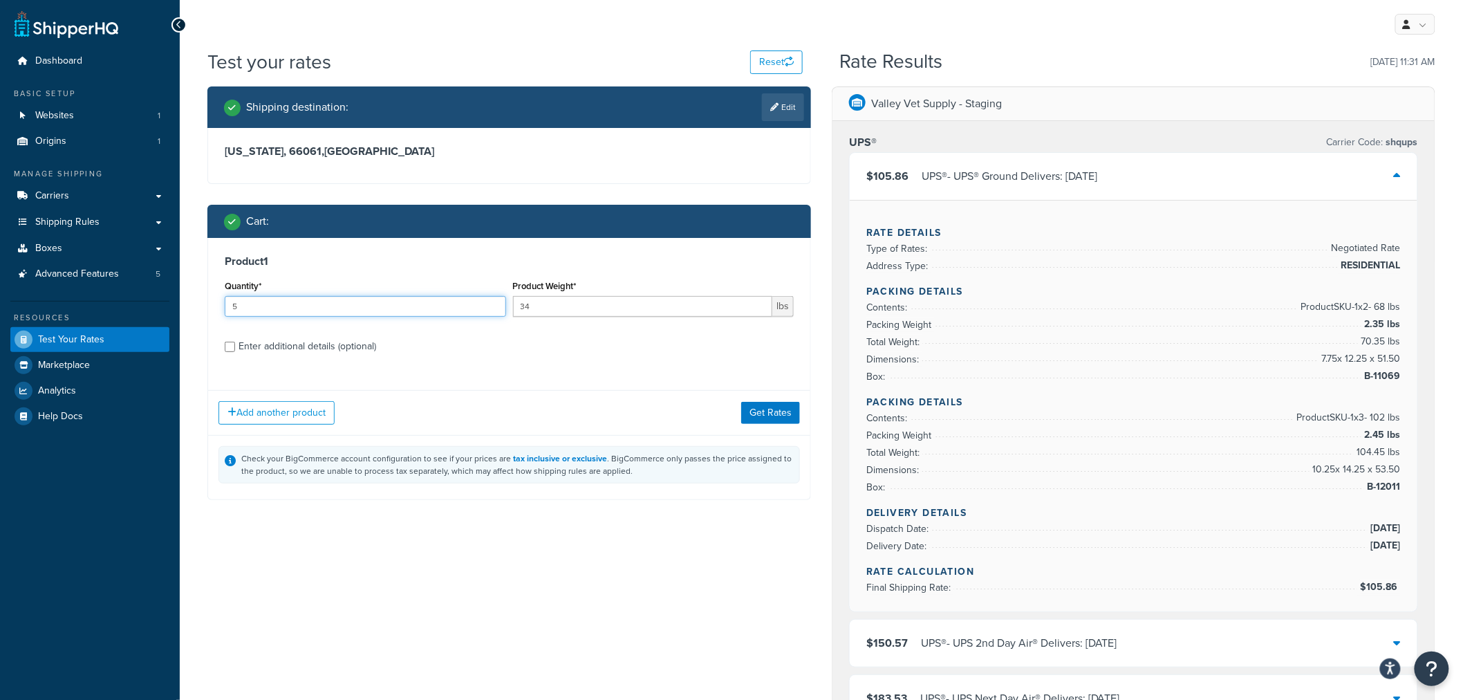
drag, startPoint x: 257, startPoint y: 306, endPoint x: 202, endPoint y: 303, distance: 54.7
click at [202, 303] on div "Shipping destination : Edit [US_STATE], 66061 , [GEOGRAPHIC_DATA] Cart : Produc…" at bounding box center [509, 303] width 624 height 434
type input "1"
drag, startPoint x: 526, startPoint y: 308, endPoint x: 459, endPoint y: 309, distance: 66.4
click at [459, 309] on div "Quantity* 1 Product Weight* 34 lbs" at bounding box center [509, 302] width 576 height 50
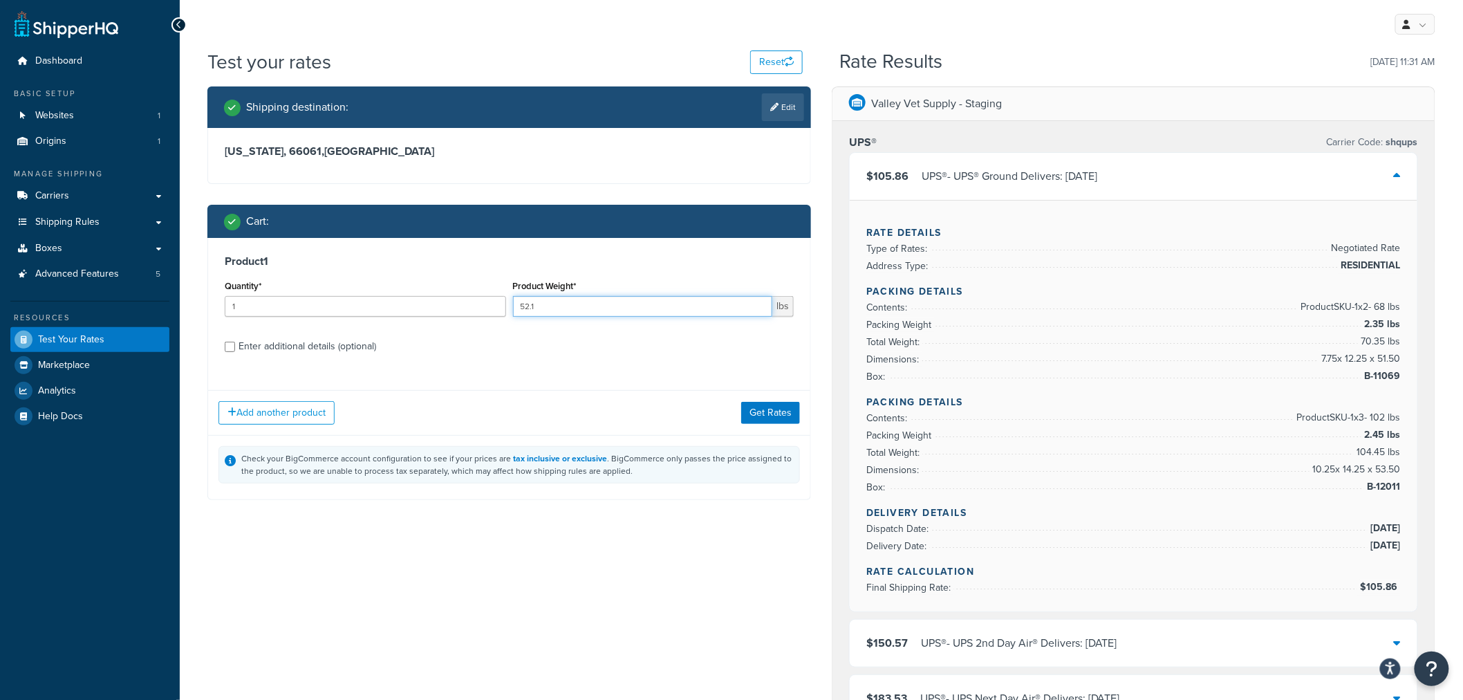
type input "52.1"
click at [327, 351] on div "Enter additional details (optional)" at bounding box center [308, 346] width 138 height 19
click at [235, 351] on input "Enter additional details (optional)" at bounding box center [230, 347] width 10 height 10
checkbox input "true"
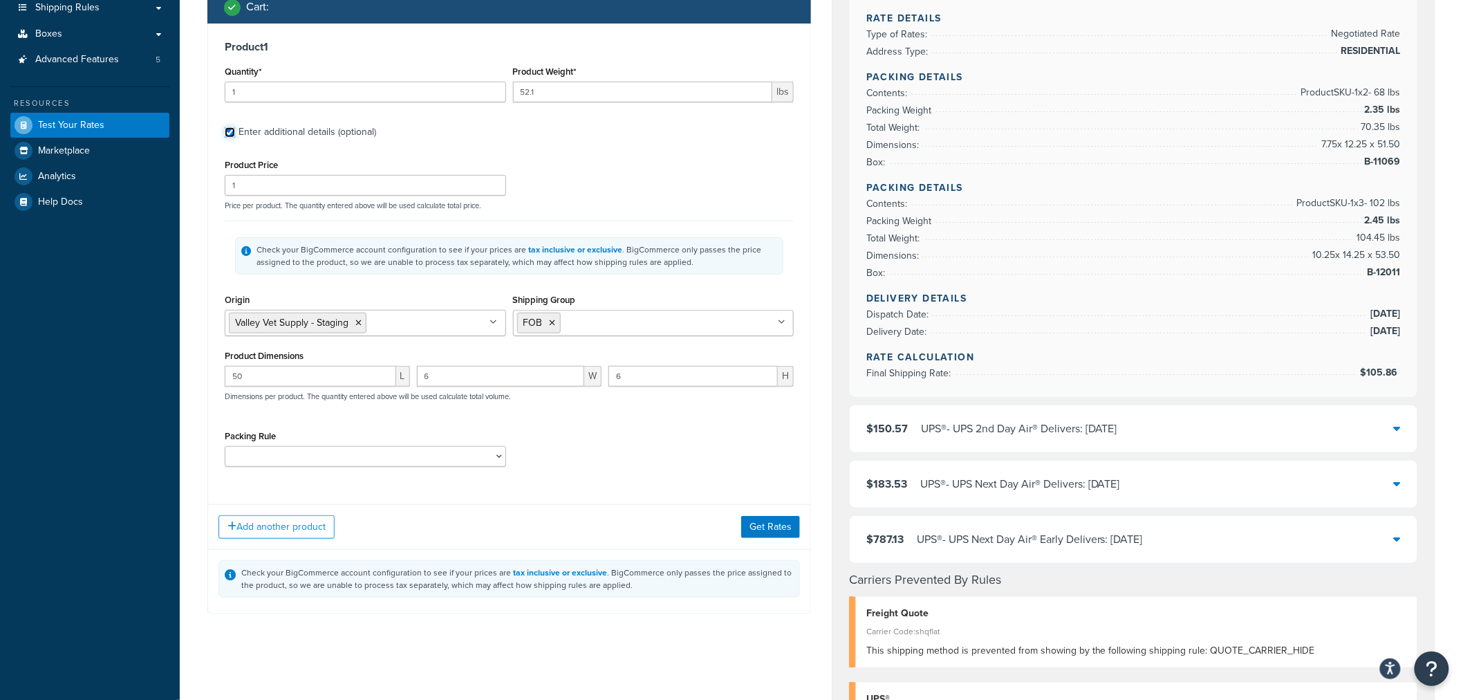
scroll to position [230, 0]
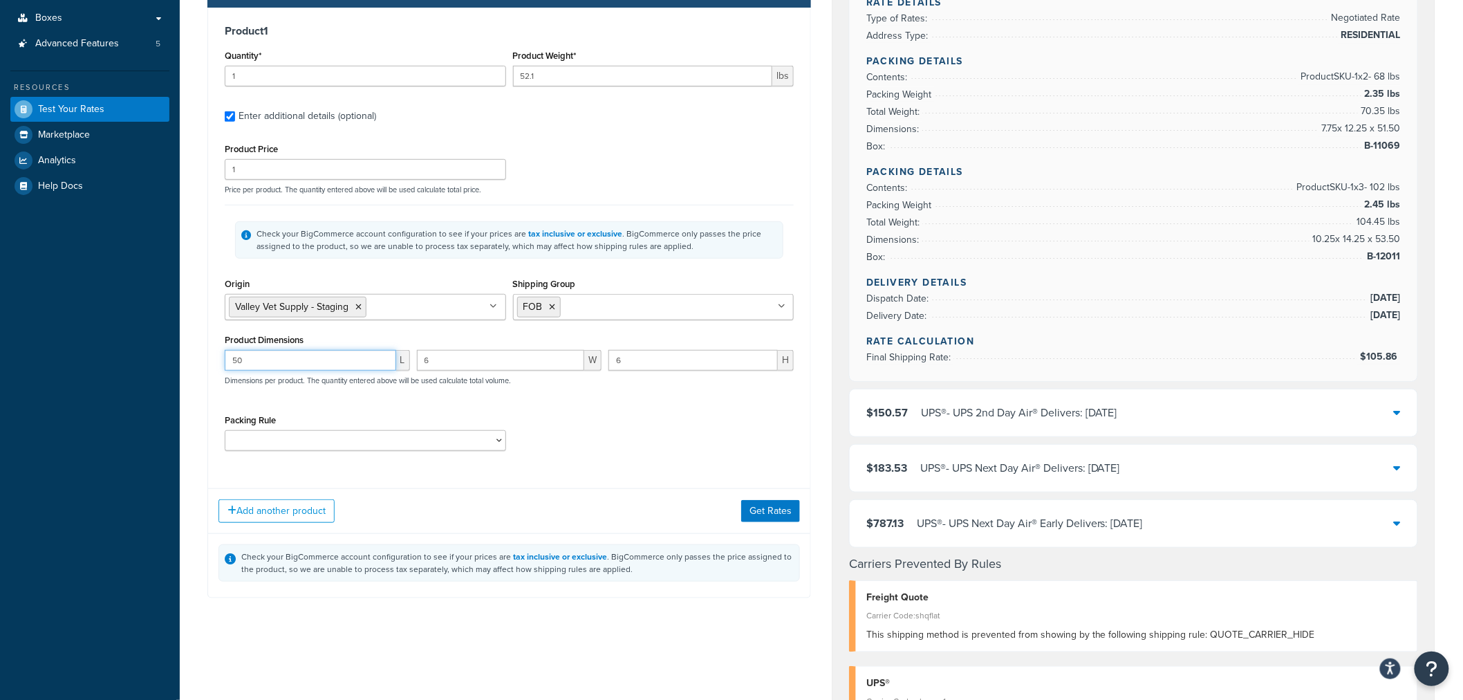
drag, startPoint x: 286, startPoint y: 357, endPoint x: 122, endPoint y: 361, distance: 163.3
click at [122, 361] on div "Dashboard Basic Setup Websites 1 Origins 1 Manage Shipping Carriers Carriers Al…" at bounding box center [731, 507] width 1463 height 1475
type input "20.8"
type input "9.5"
type input "13.1"
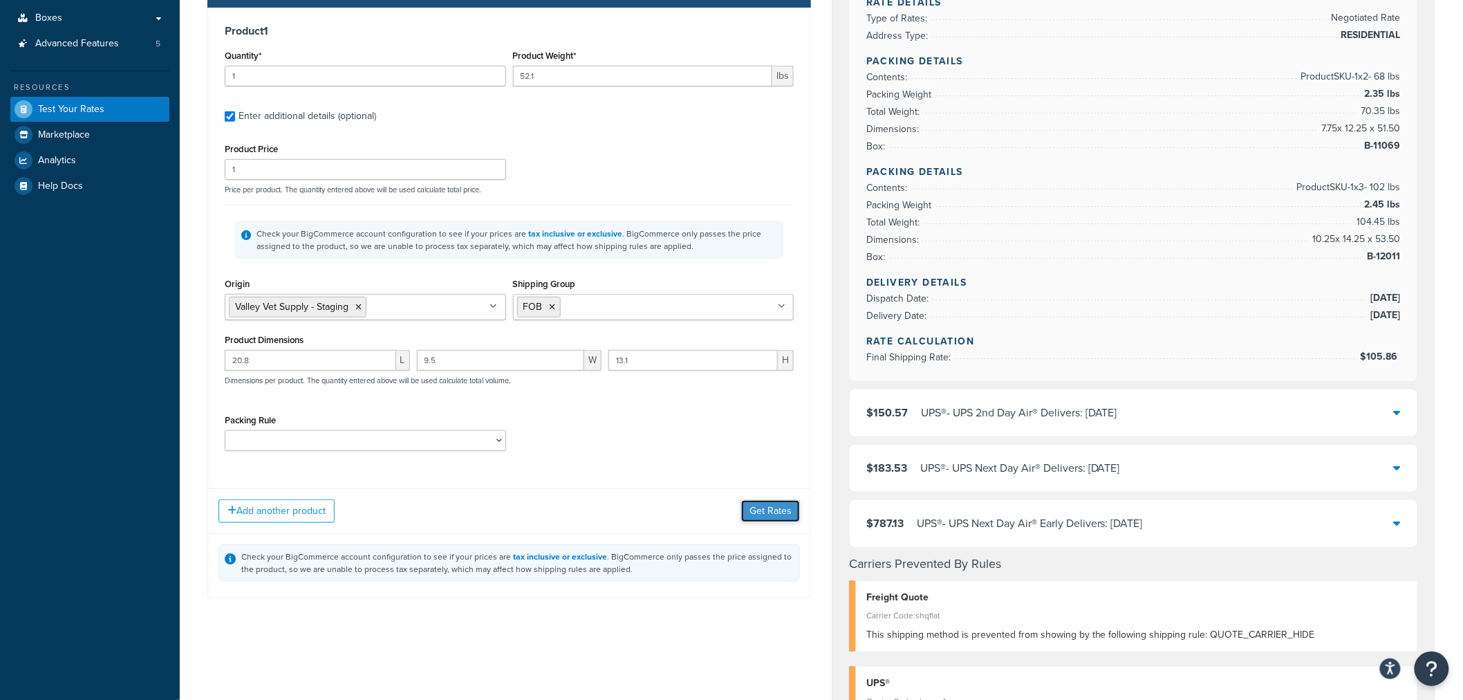
click at [758, 509] on button "Get Rates" at bounding box center [770, 511] width 59 height 22
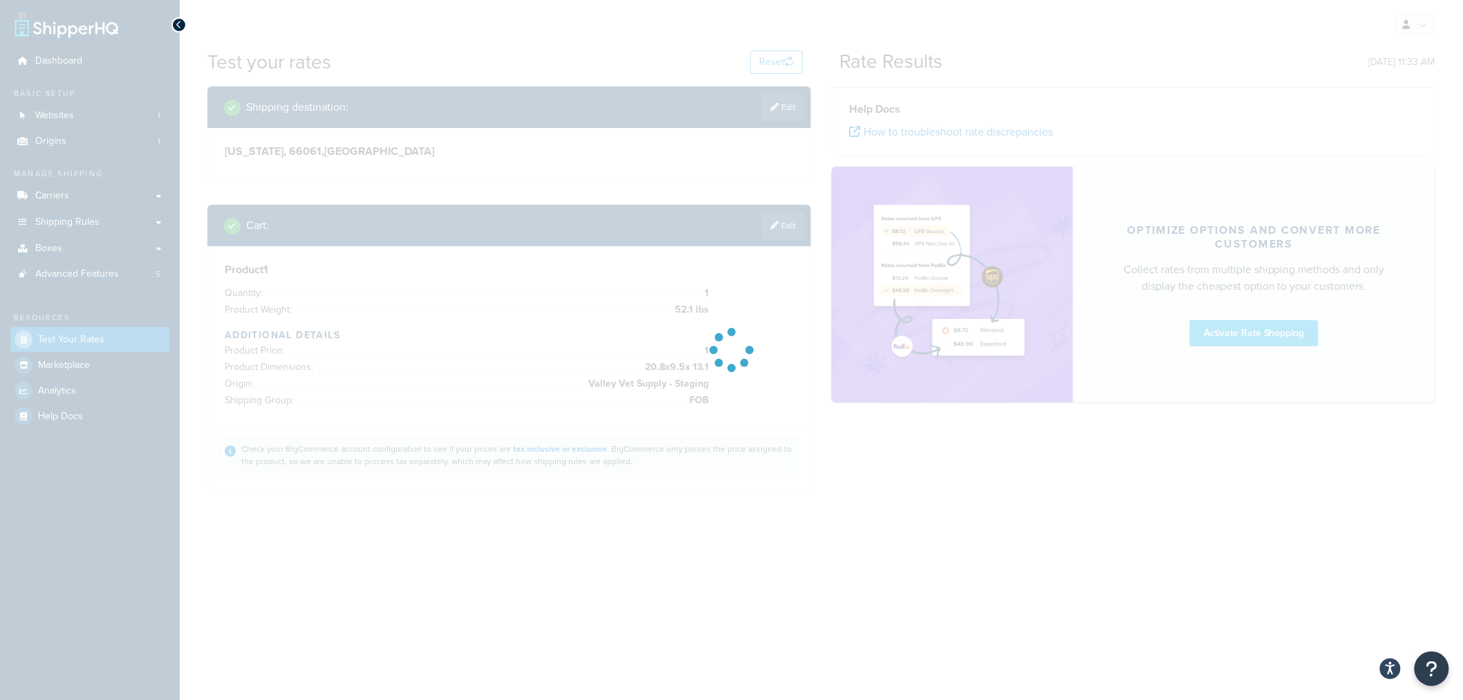
scroll to position [0, 0]
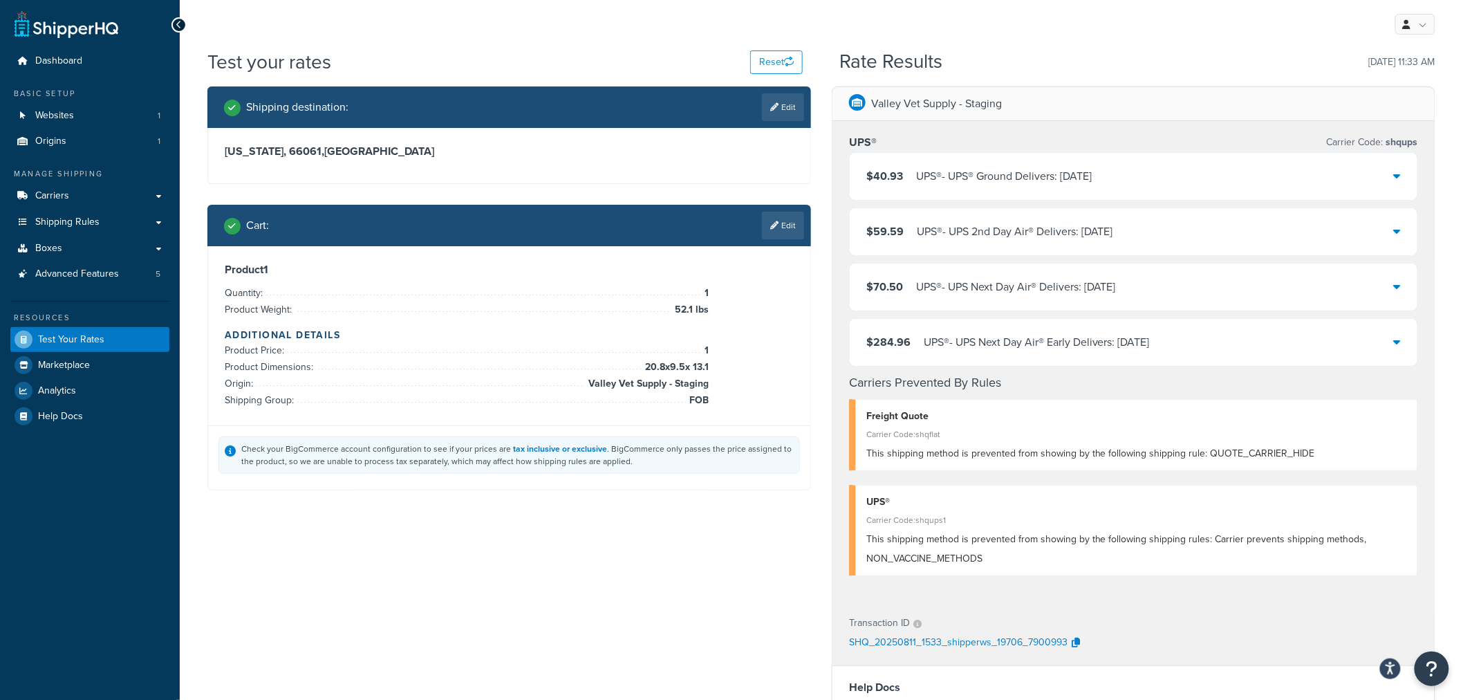
drag, startPoint x: 791, startPoint y: 221, endPoint x: 780, endPoint y: 223, distance: 11.3
click at [791, 221] on link "Edit" at bounding box center [783, 226] width 42 height 28
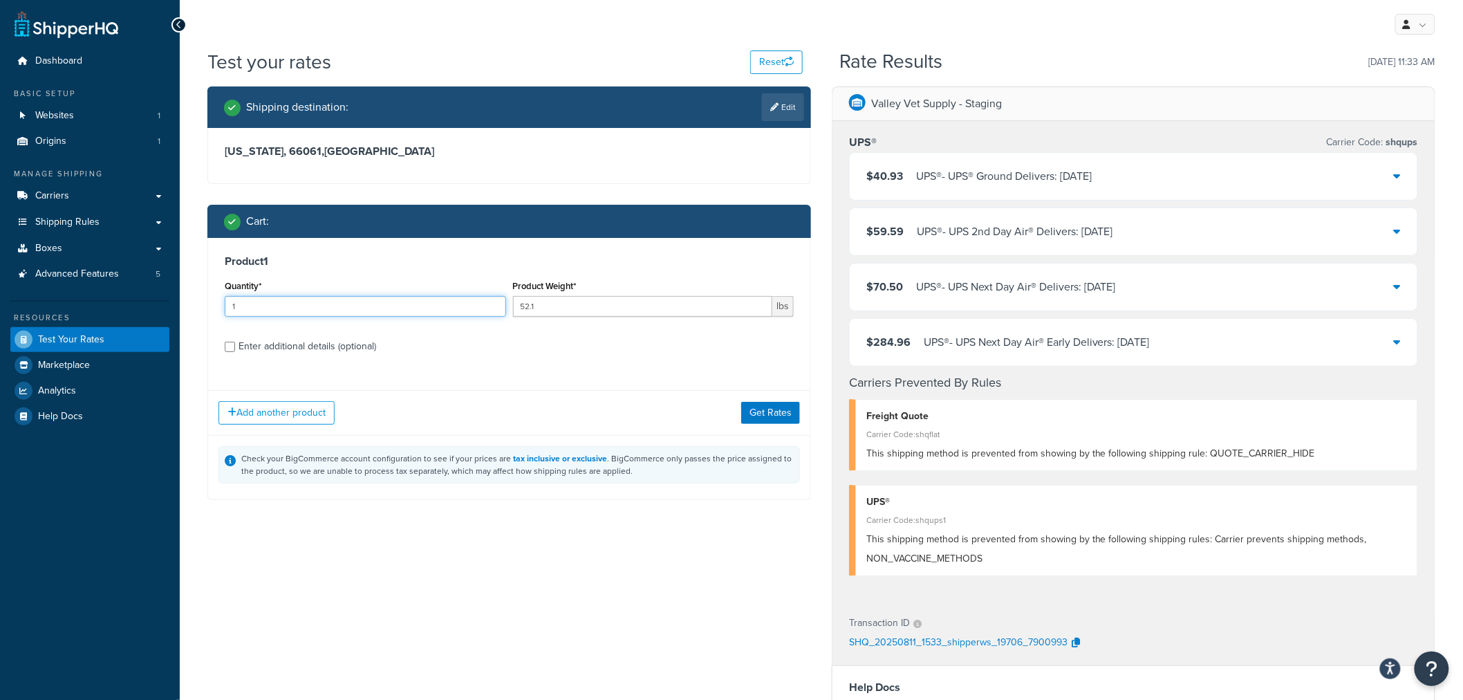
drag, startPoint x: 253, startPoint y: 306, endPoint x: 212, endPoint y: 306, distance: 41.5
click at [212, 306] on div "Product 1 Quantity* 1 Product Weight* 52.1 lbs Enter additional details (option…" at bounding box center [509, 309] width 602 height 142
type input "2"
click at [768, 411] on button "Get Rates" at bounding box center [770, 413] width 59 height 22
